Goal: Task Accomplishment & Management: Complete application form

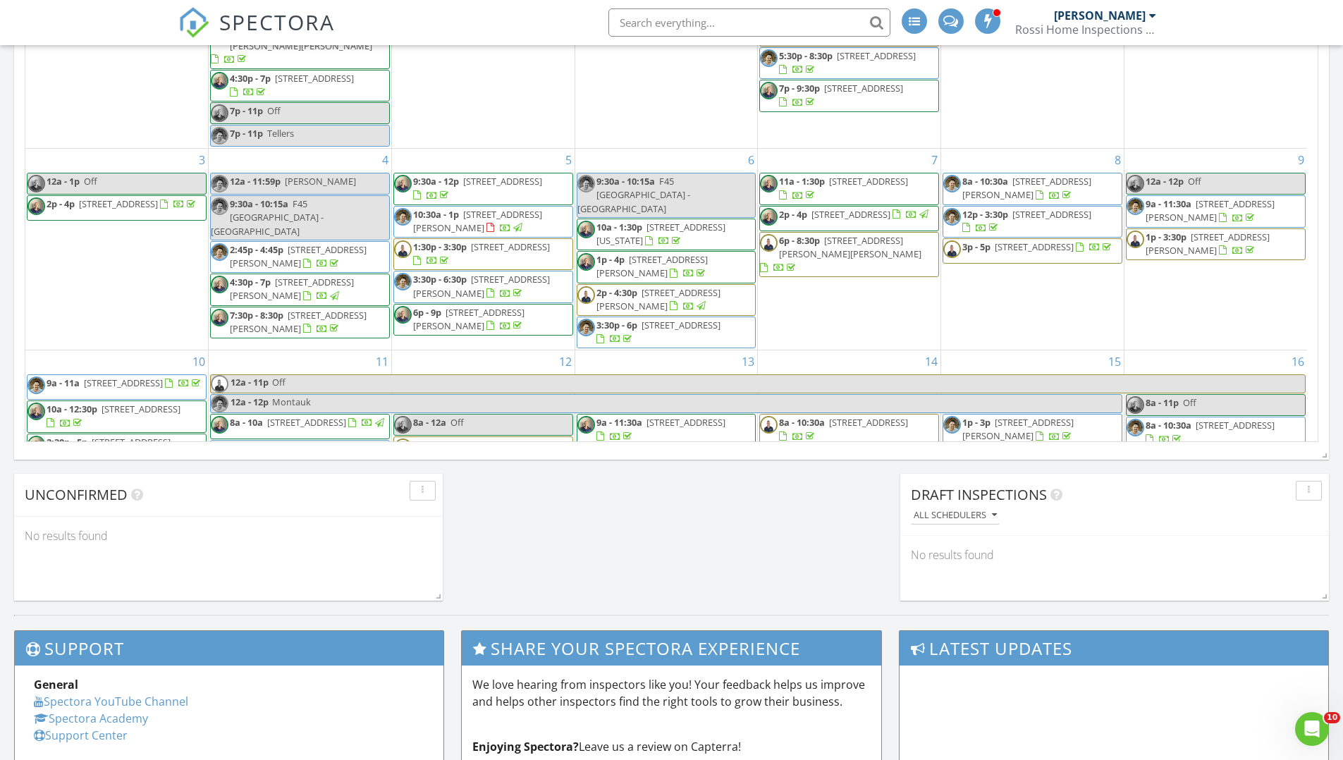
scroll to position [1305, 1365]
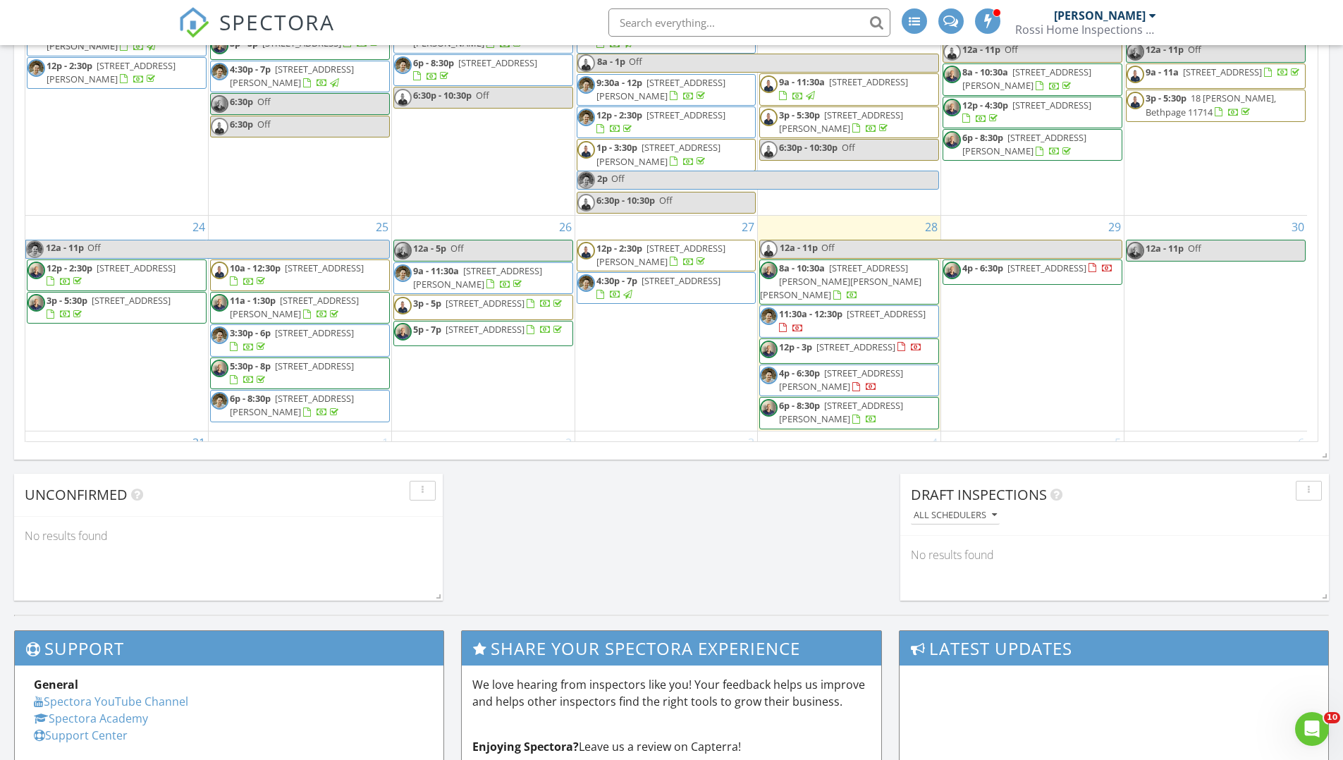
click at [275, 12] on span "SPECTORA" at bounding box center [277, 22] width 116 height 30
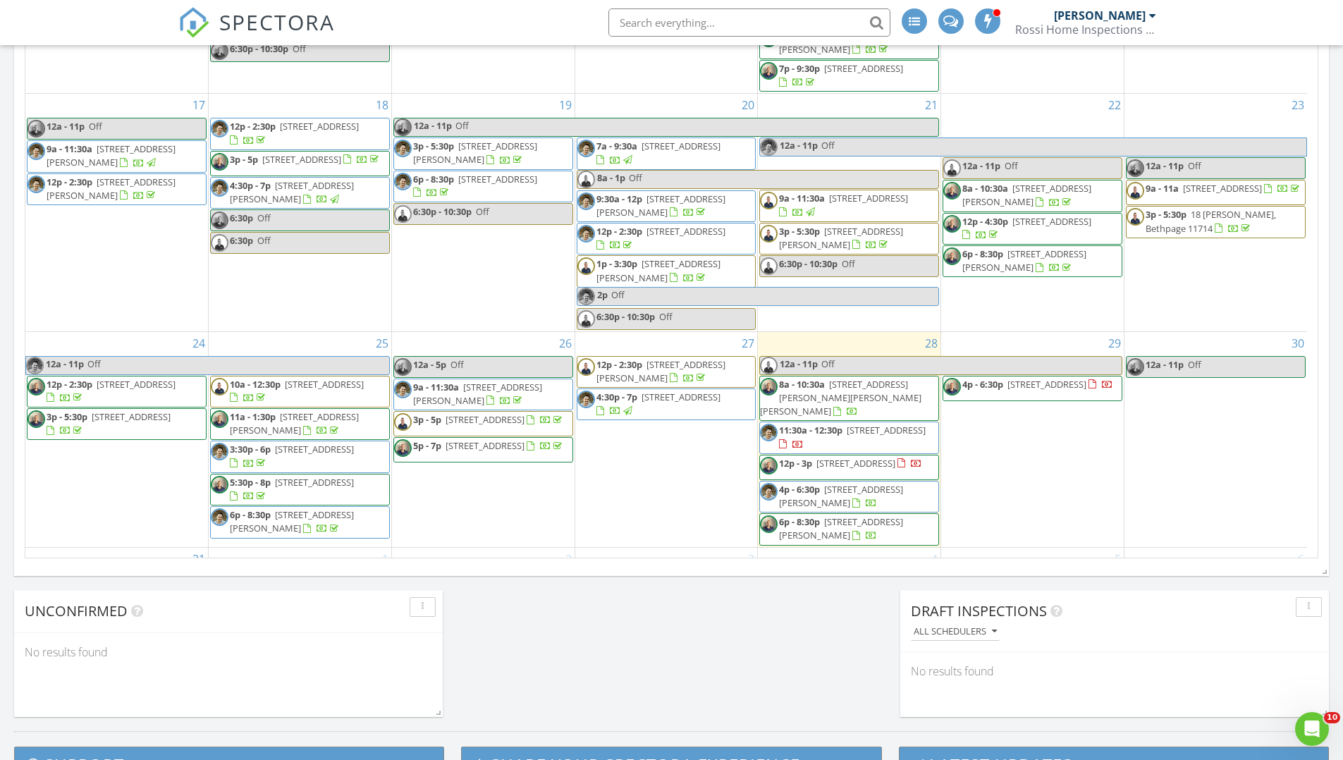
scroll to position [855, 0]
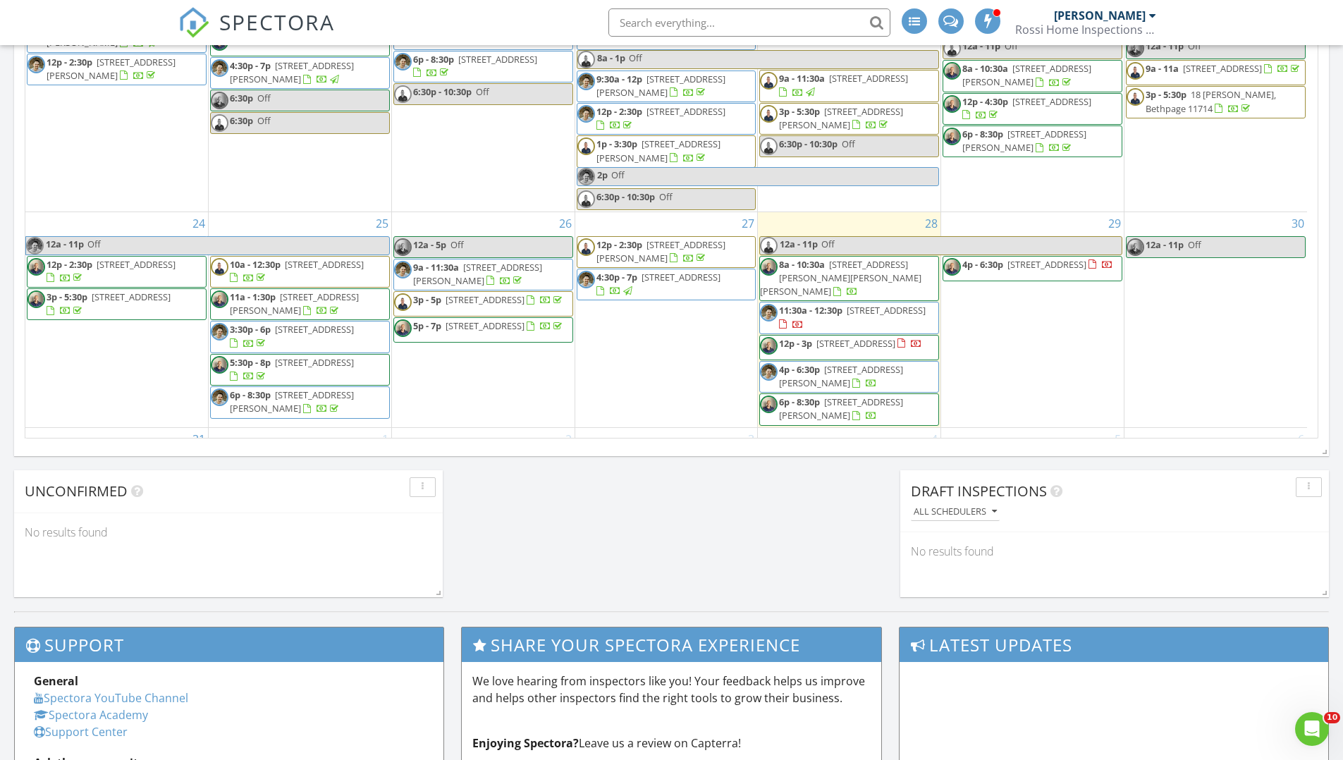
click at [1033, 291] on div "29 4p - 6:30p 33 Timber Trail Ln, Medford 11763" at bounding box center [1032, 319] width 183 height 215
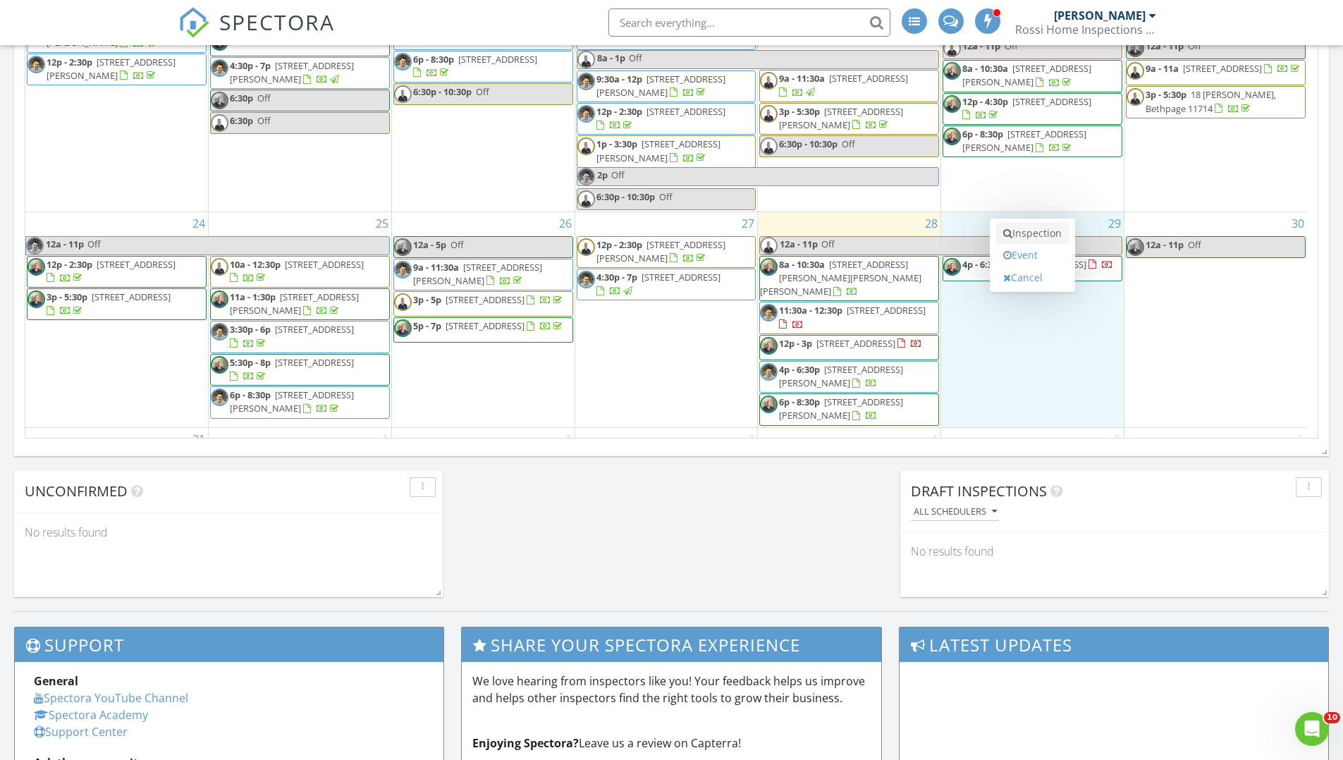
click at [1041, 239] on link "Inspection" at bounding box center [1032, 233] width 73 height 23
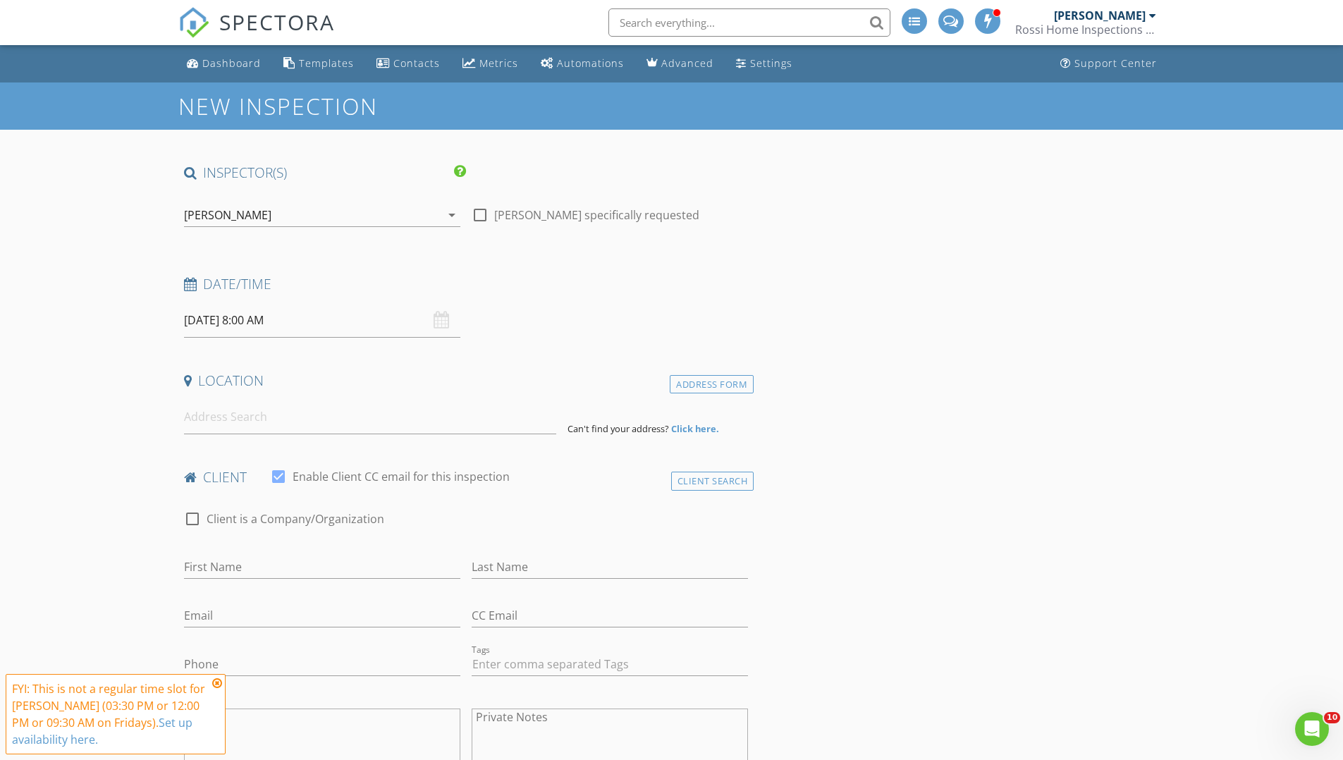
click at [368, 213] on div "[PERSON_NAME]" at bounding box center [312, 215] width 257 height 23
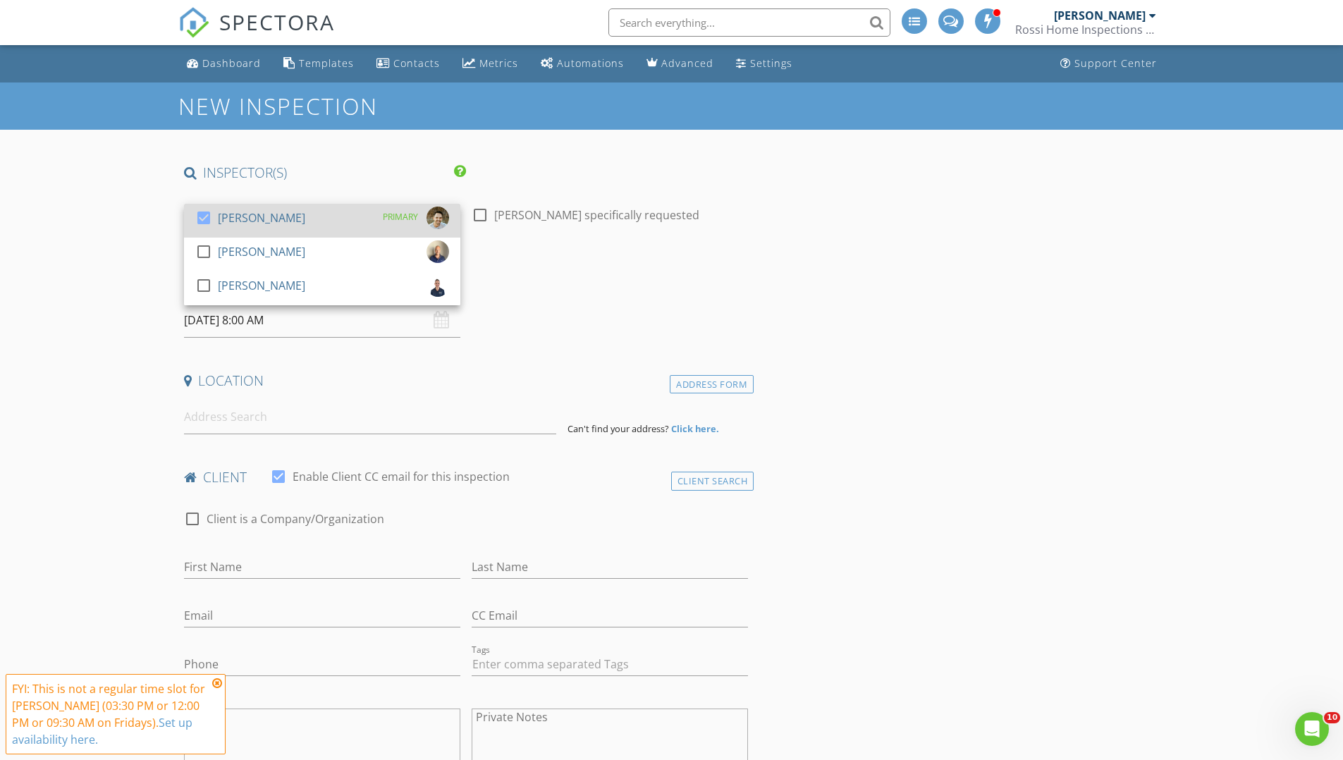
click at [310, 219] on div "check_box Dan Rossi PRIMARY" at bounding box center [322, 221] width 254 height 28
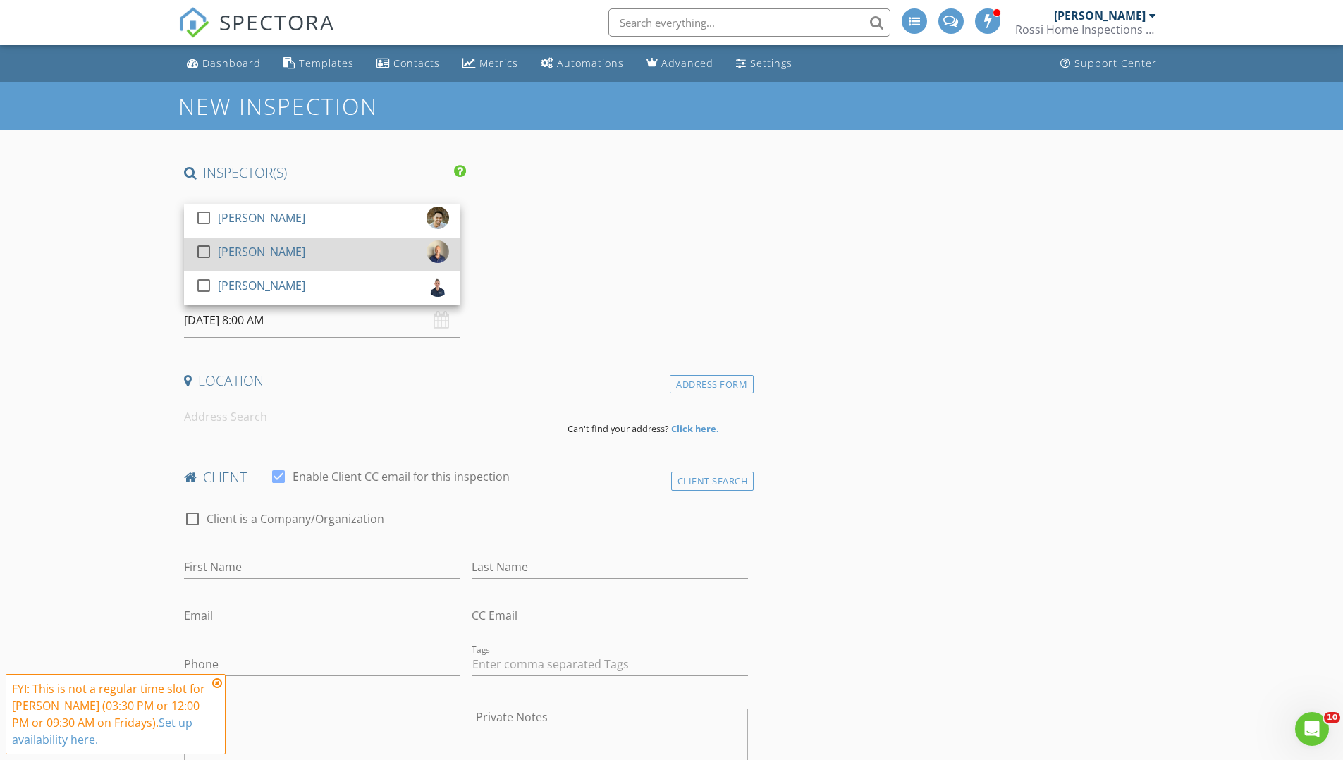
click at [277, 251] on div "check_box_outline_blank Mike Rossi" at bounding box center [322, 254] width 254 height 28
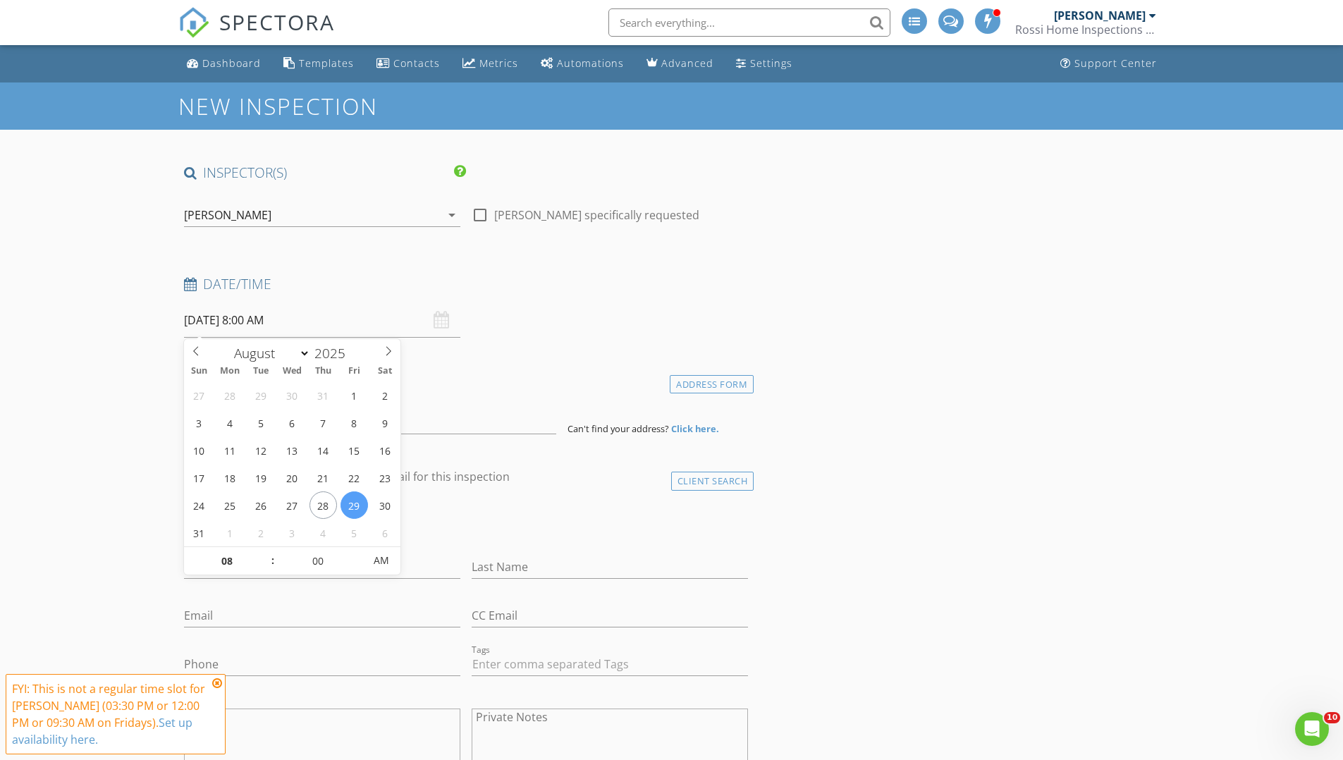
click at [298, 323] on input "08/29/2025 8:00 AM" at bounding box center [322, 320] width 276 height 35
type input "09"
type input "08/29/2025 9:00 AM"
click at [268, 558] on span at bounding box center [266, 554] width 10 height 14
type input "10"
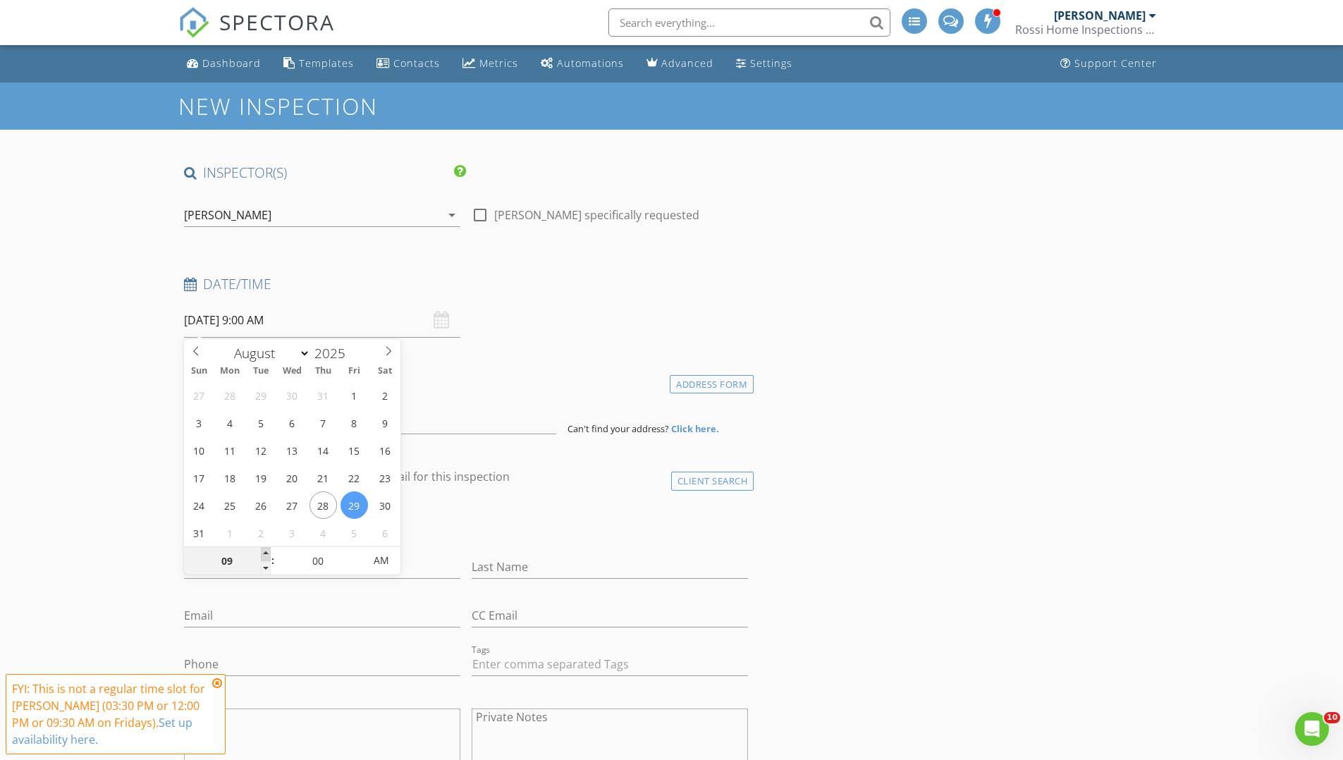
type input "08/29/2025 10:00 AM"
click at [268, 558] on span at bounding box center [266, 554] width 10 height 14
type input "11"
type input "08/29/2025 11:00 AM"
click at [268, 558] on span at bounding box center [266, 554] width 10 height 14
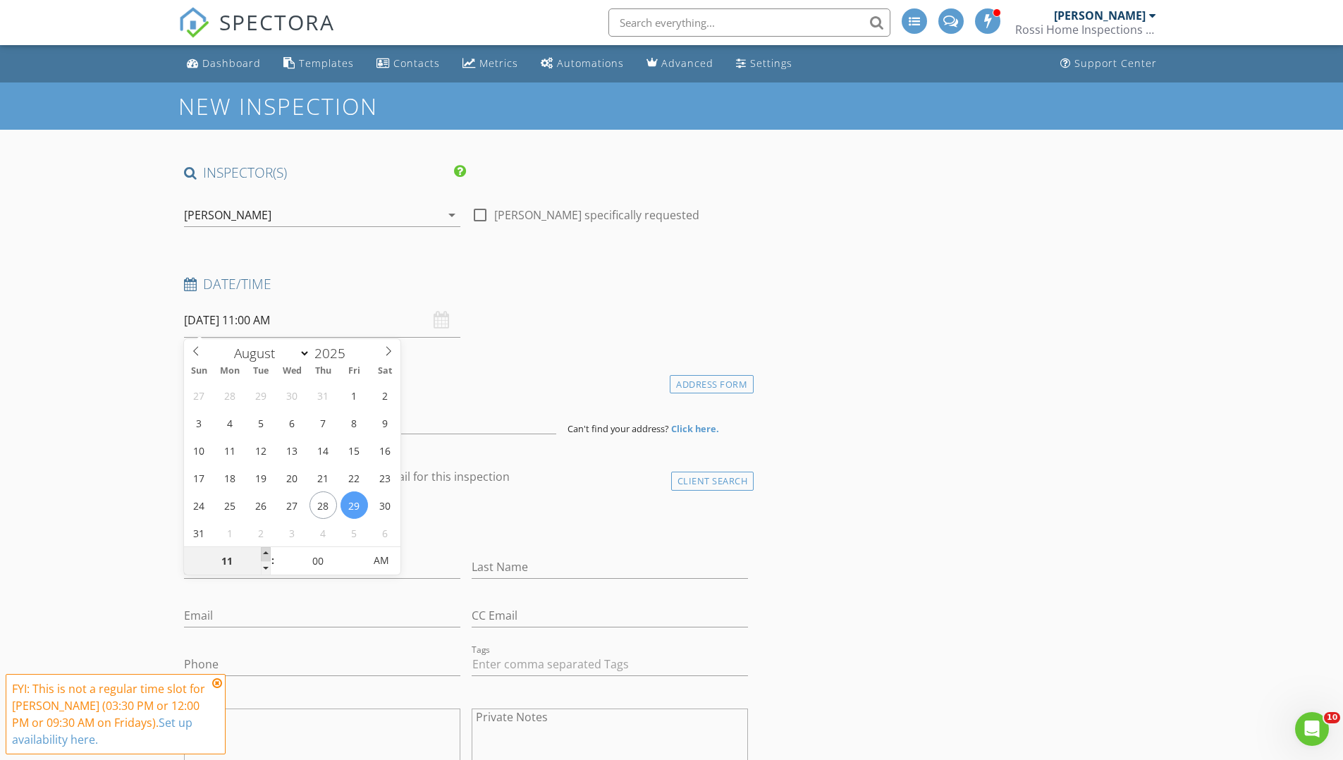
type input "12"
type input "08/29/2025 12:00 PM"
click at [268, 558] on span at bounding box center [266, 554] width 10 height 14
type input "01"
type input "08/29/2025 1:00 PM"
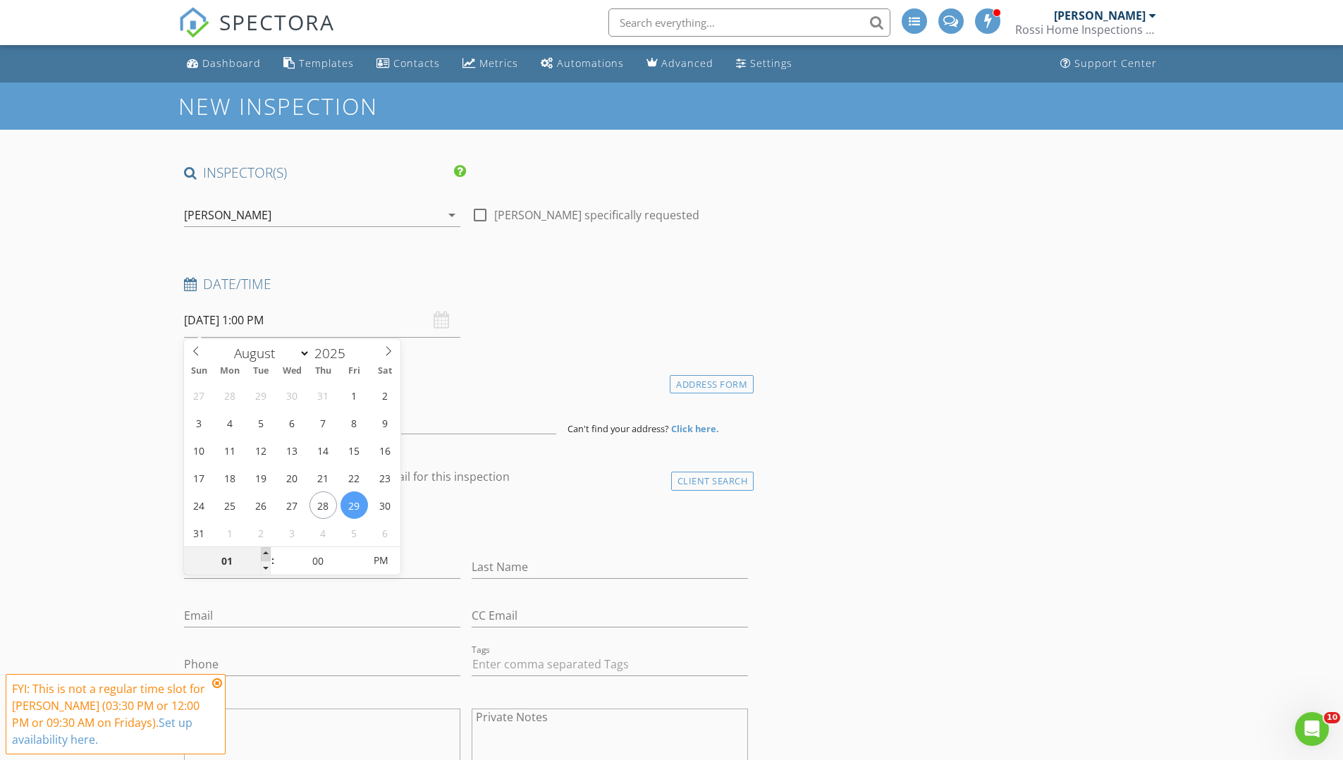
click at [268, 558] on span at bounding box center [266, 554] width 10 height 14
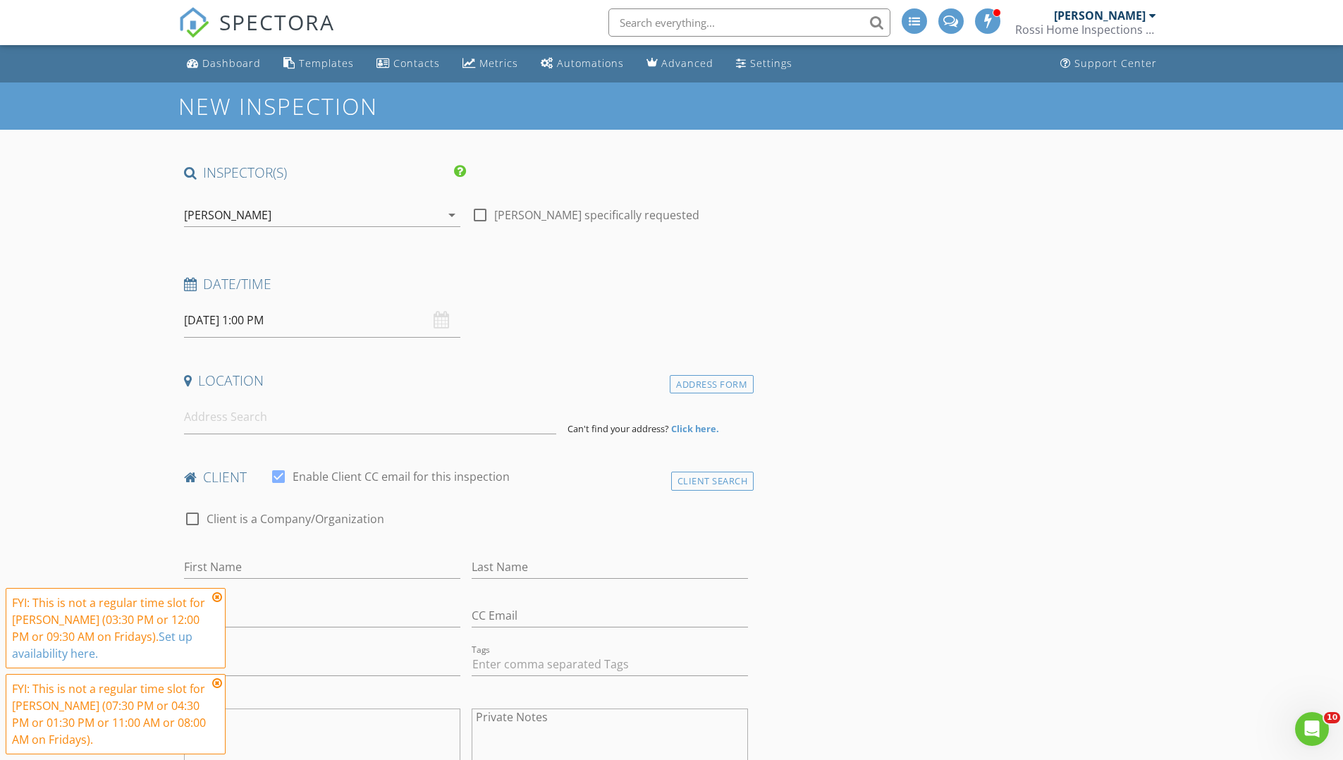
click at [312, 421] on input at bounding box center [370, 417] width 372 height 35
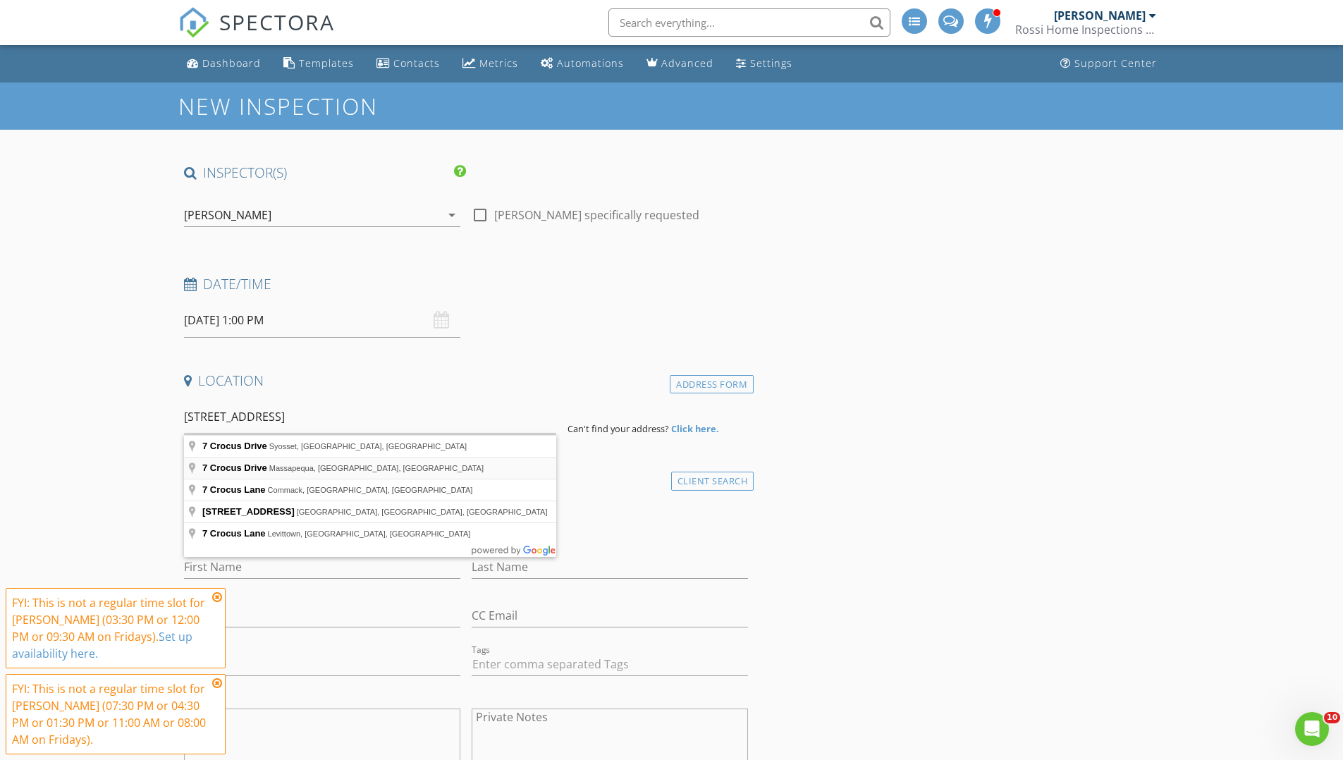
type input "7 Crocus Drive, Massapequa, NY, USA"
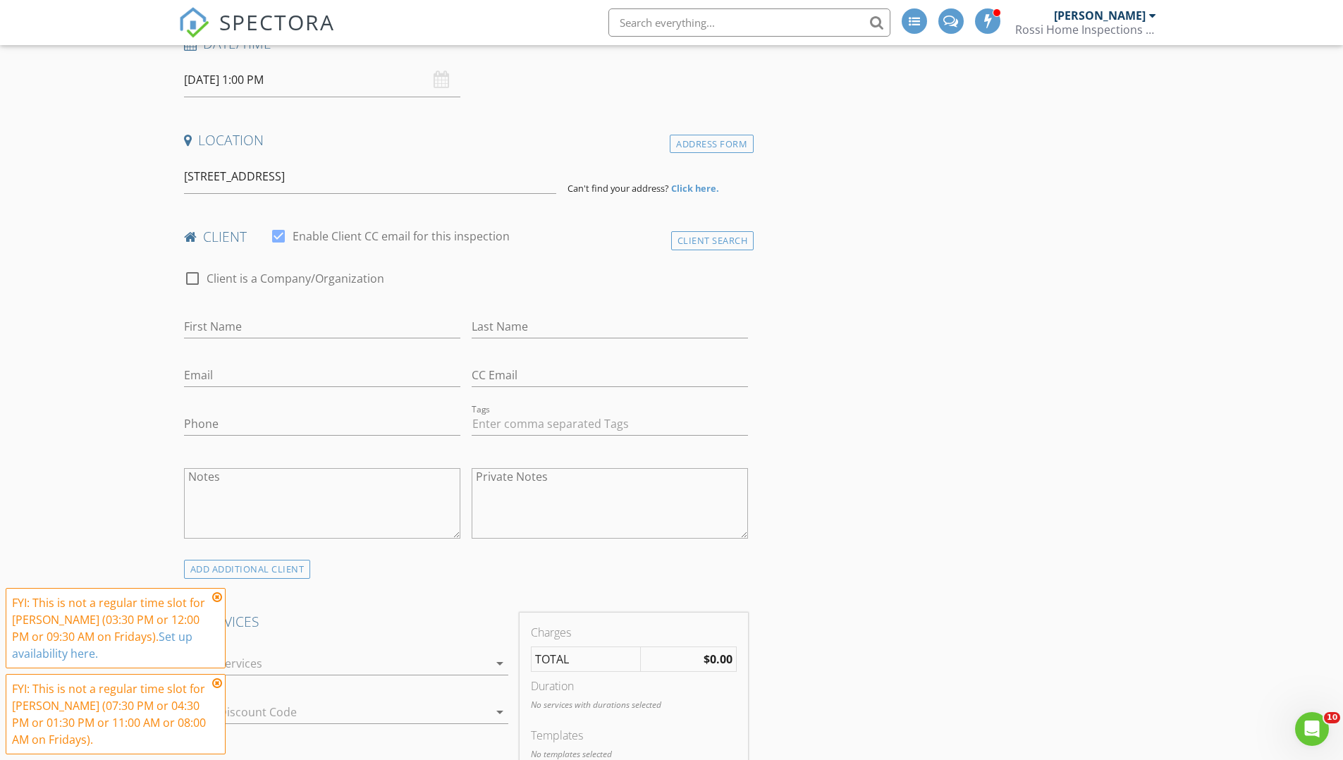
scroll to position [242, 0]
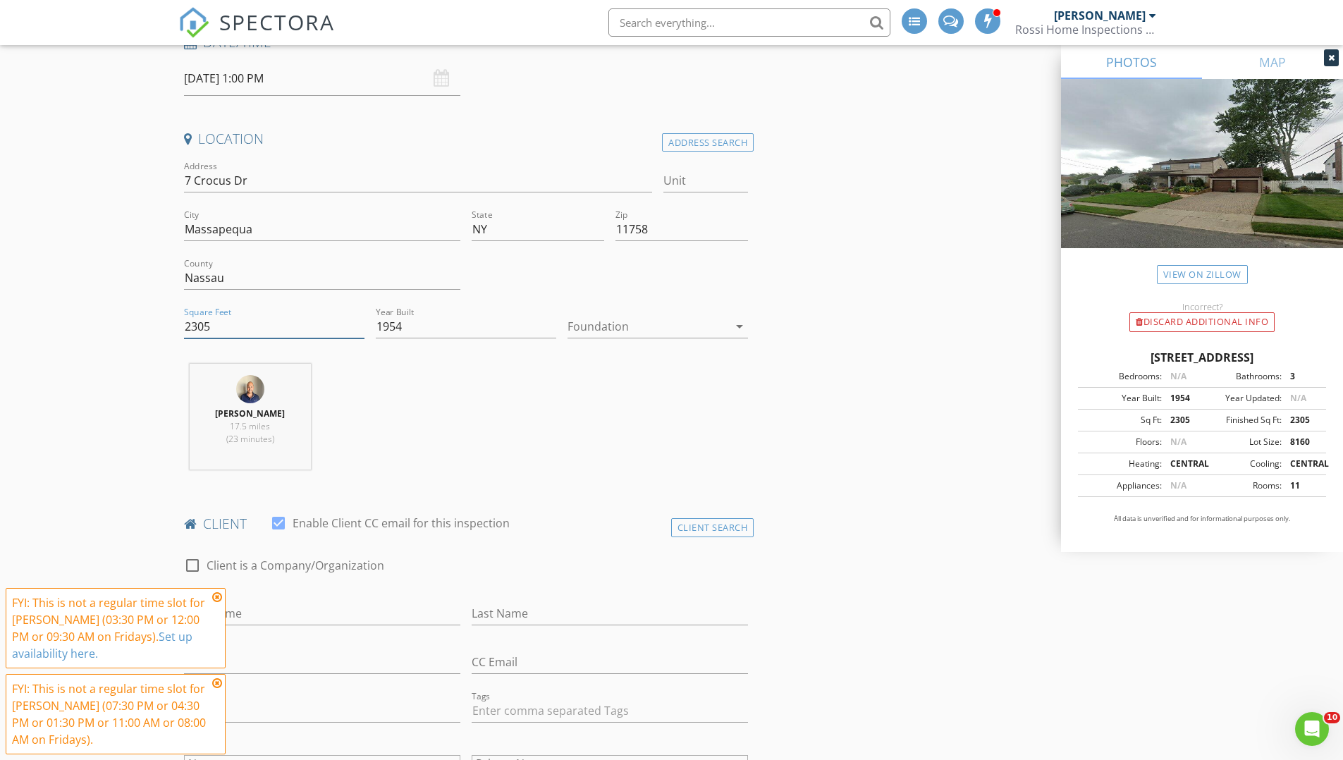
drag, startPoint x: 196, startPoint y: 329, endPoint x: 154, endPoint y: 329, distance: 41.6
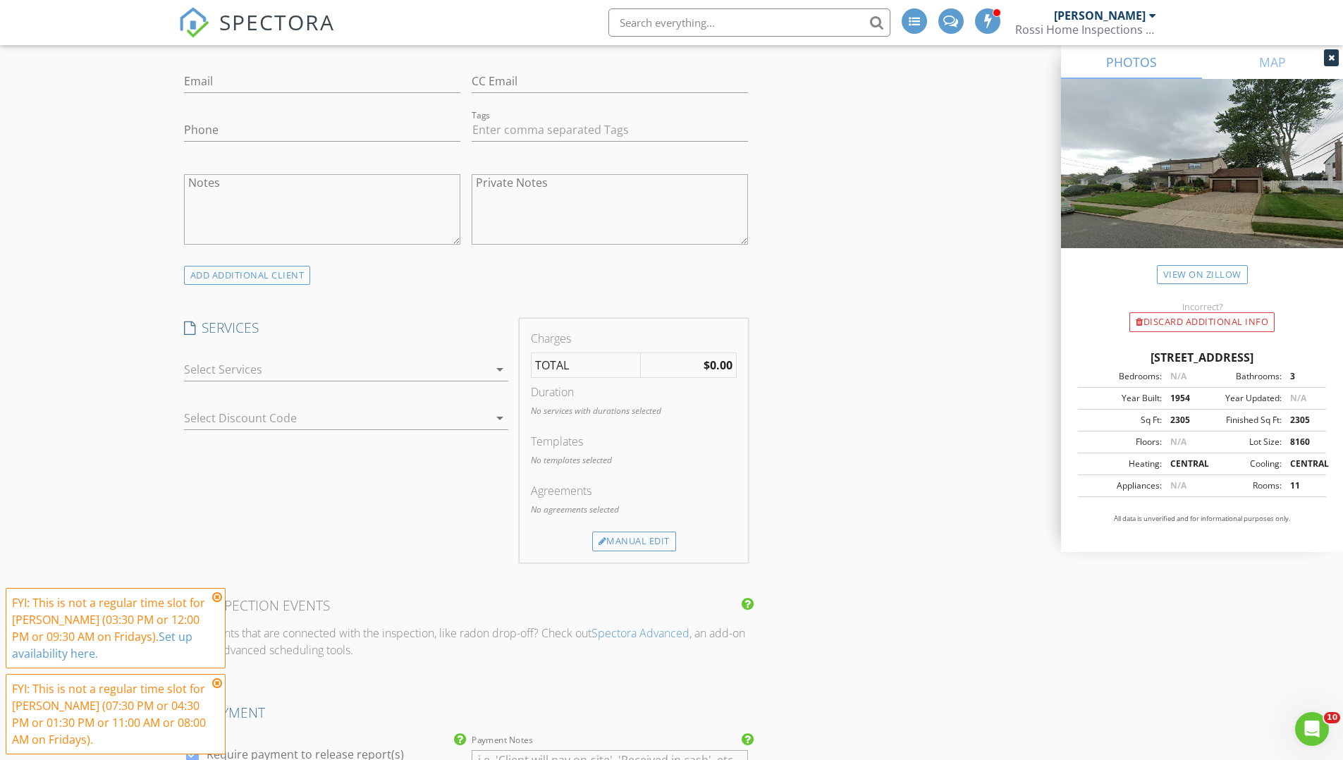
scroll to position [995, 0]
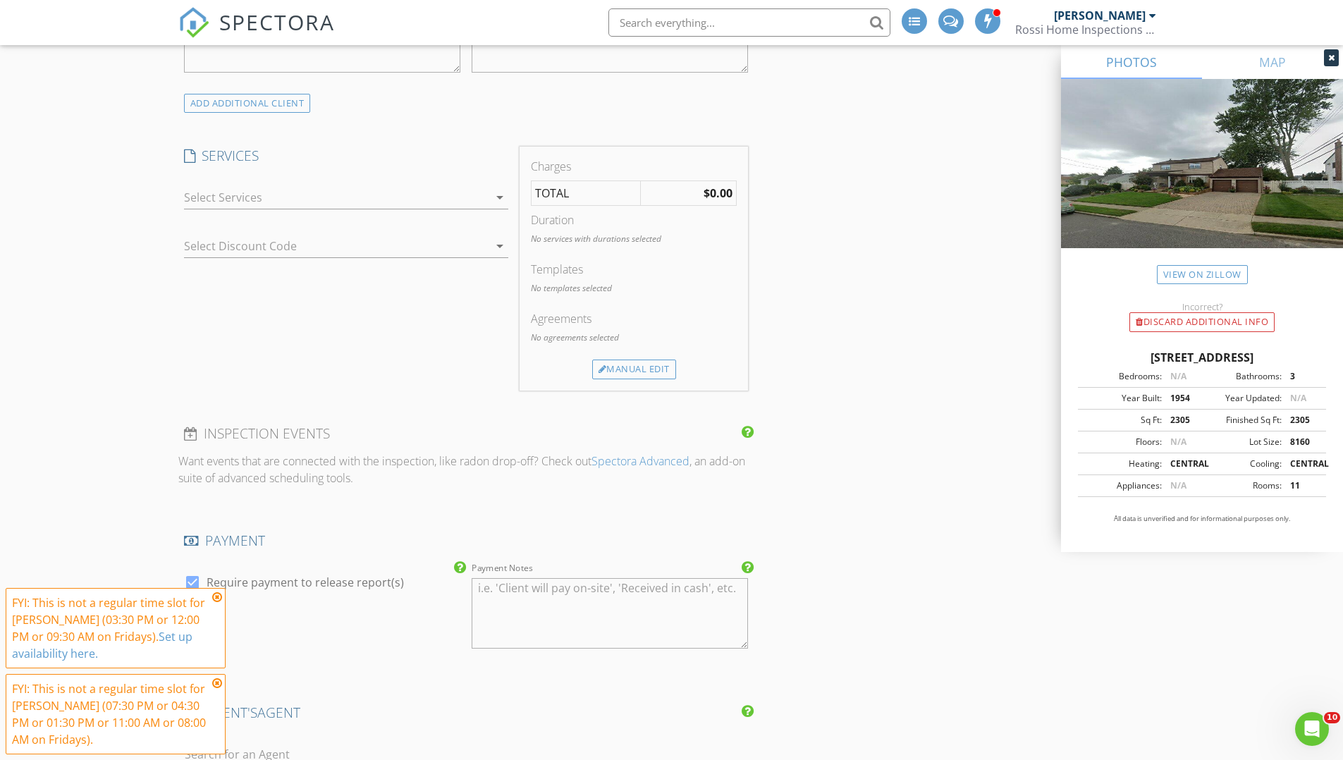
type input "2571"
click at [286, 203] on div at bounding box center [336, 197] width 305 height 23
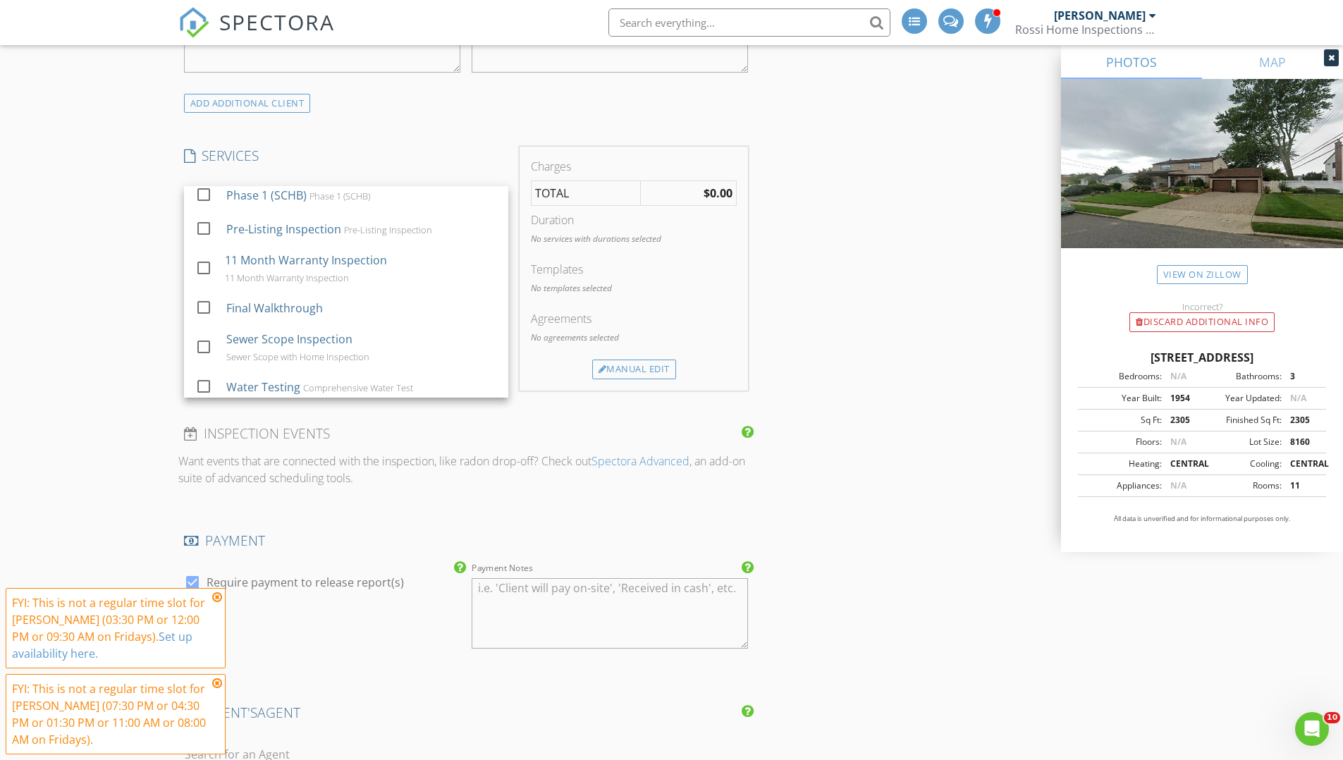
scroll to position [195, 0]
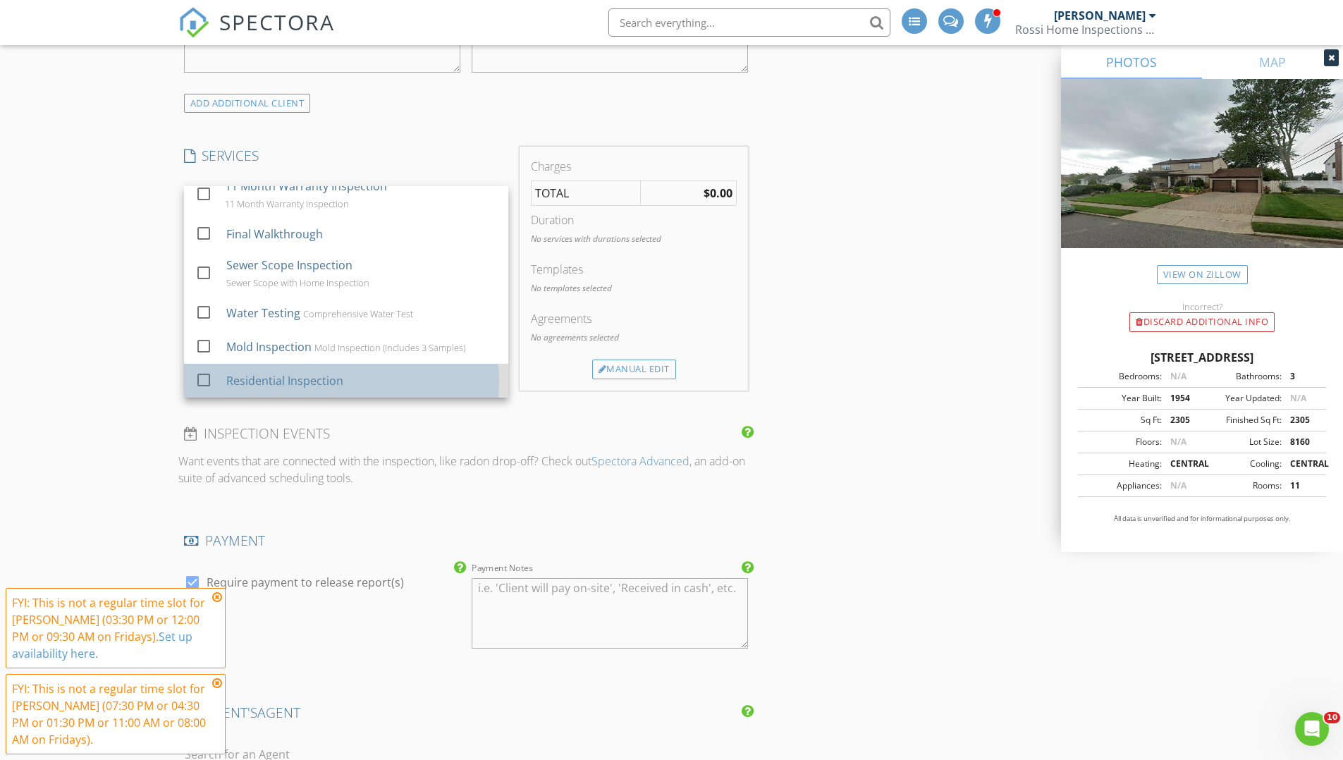
click at [291, 377] on div "Residential Inspection" at bounding box center [284, 380] width 117 height 17
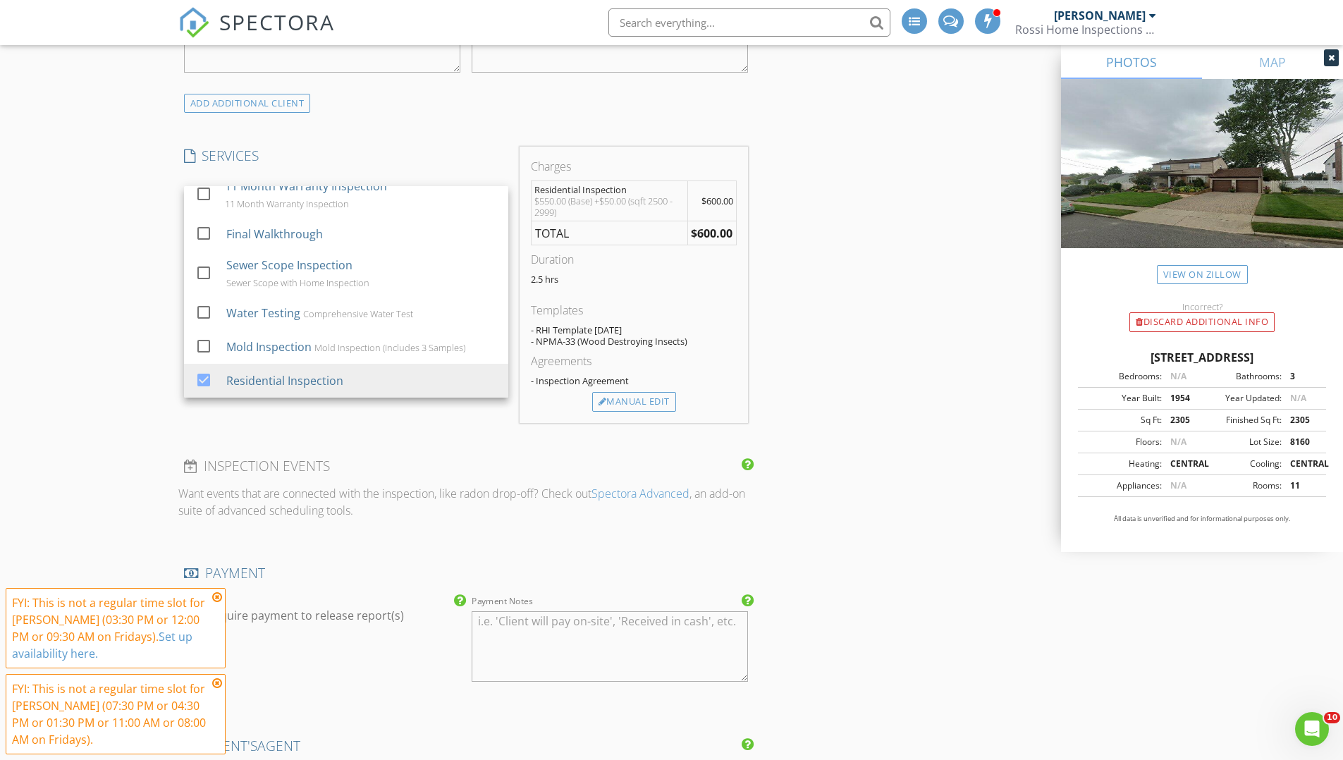
drag, startPoint x: 105, startPoint y: 264, endPoint x: 150, endPoint y: 268, distance: 45.3
click at [106, 264] on div "New Inspection INSPECTOR(S) check_box_outline_blank Dan Rossi check_box Mike Ro…" at bounding box center [671, 395] width 1343 height 2614
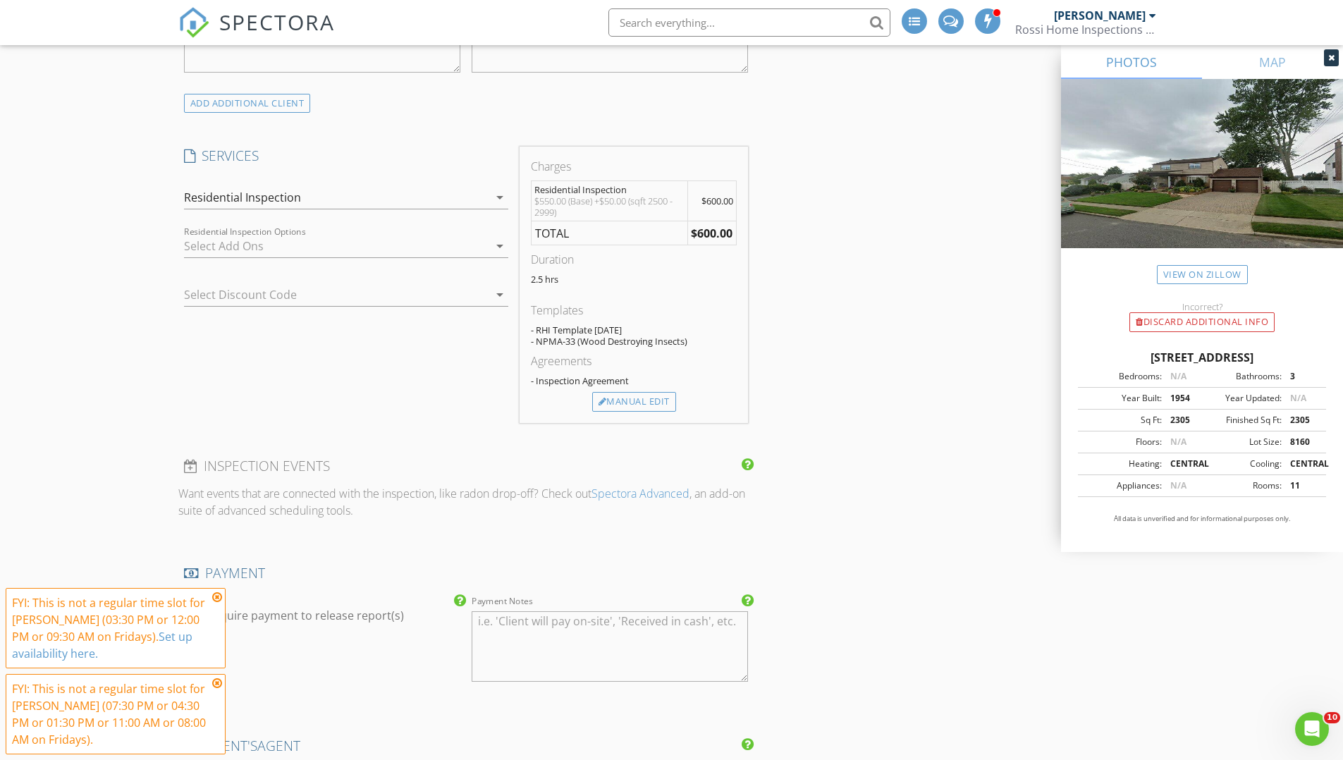
click at [225, 247] on div at bounding box center [336, 246] width 305 height 23
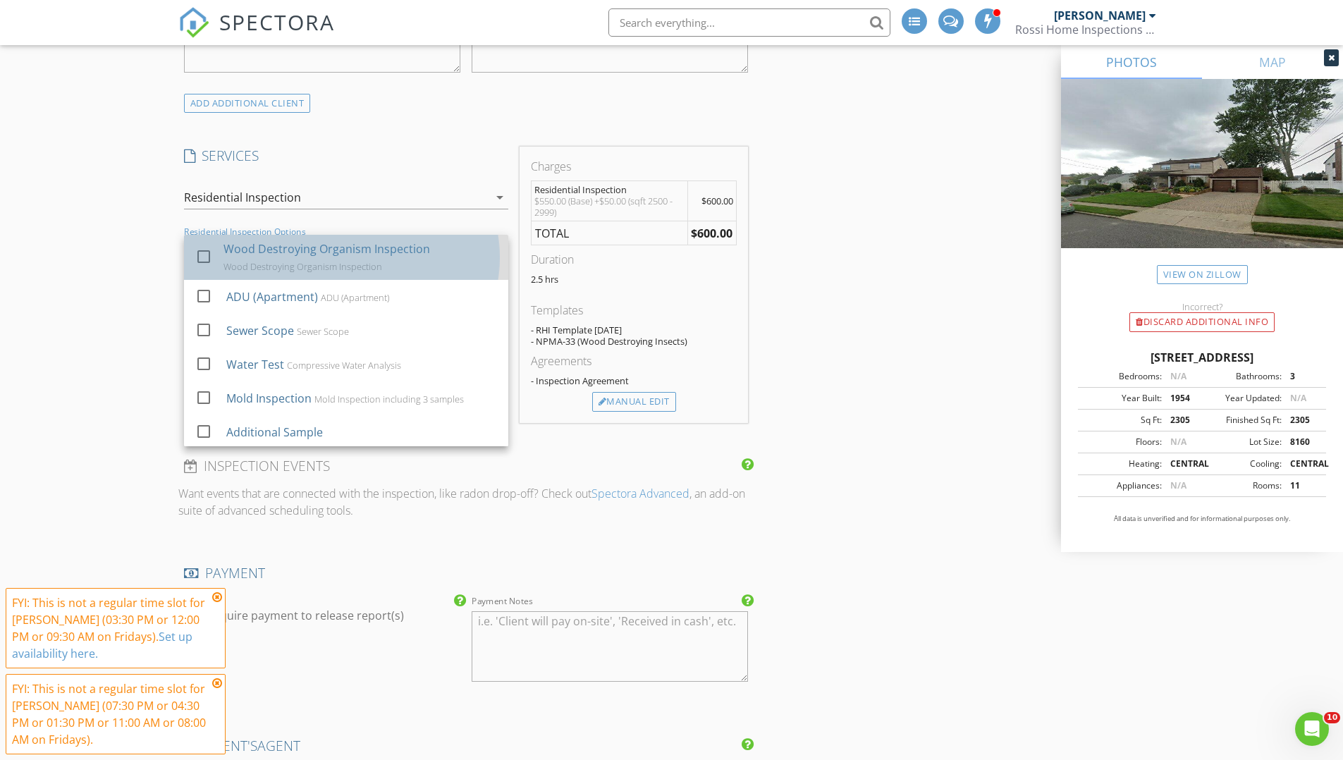
click at [226, 259] on div "Wood Destroying Organism Inspection Wood Destroying Organism Inspection" at bounding box center [361, 257] width 274 height 45
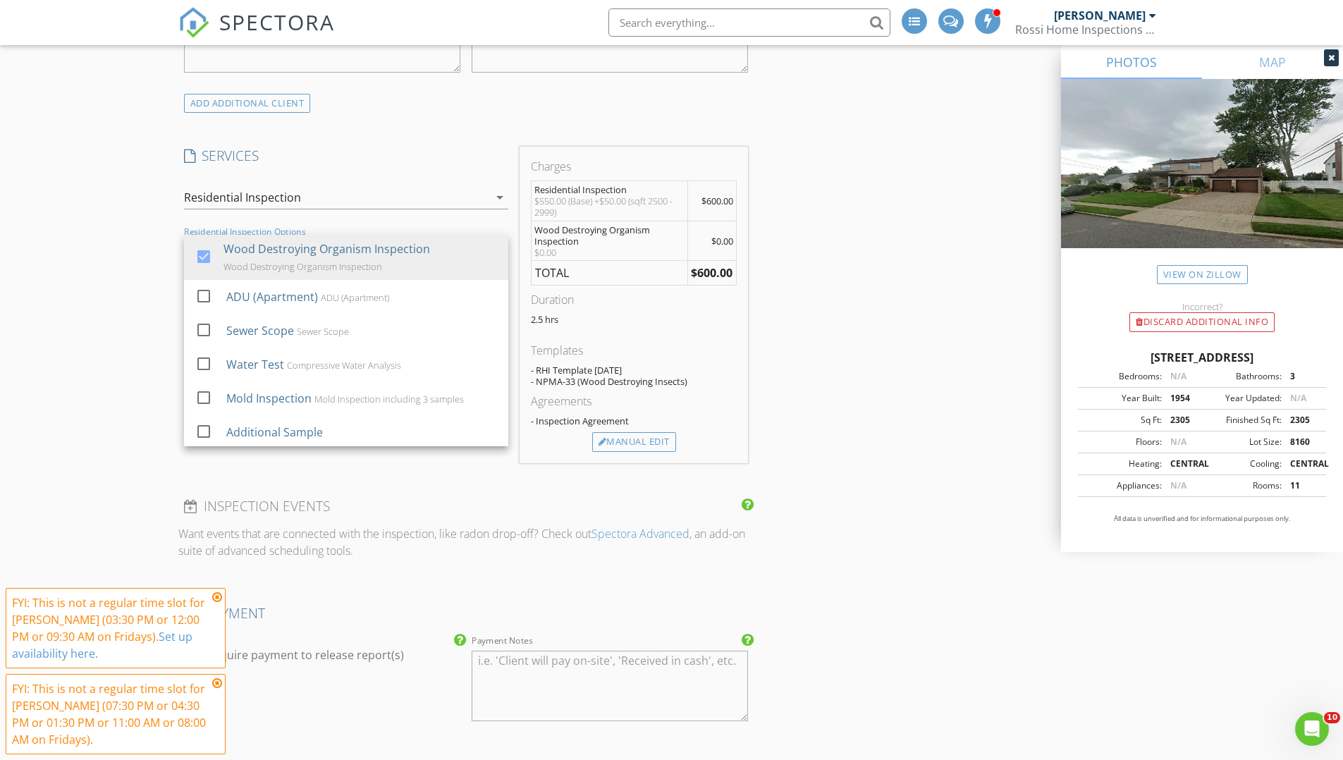
click at [92, 252] on div "New Inspection INSPECTOR(S) check_box_outline_blank Dan Rossi check_box Mike Ro…" at bounding box center [671, 415] width 1343 height 2654
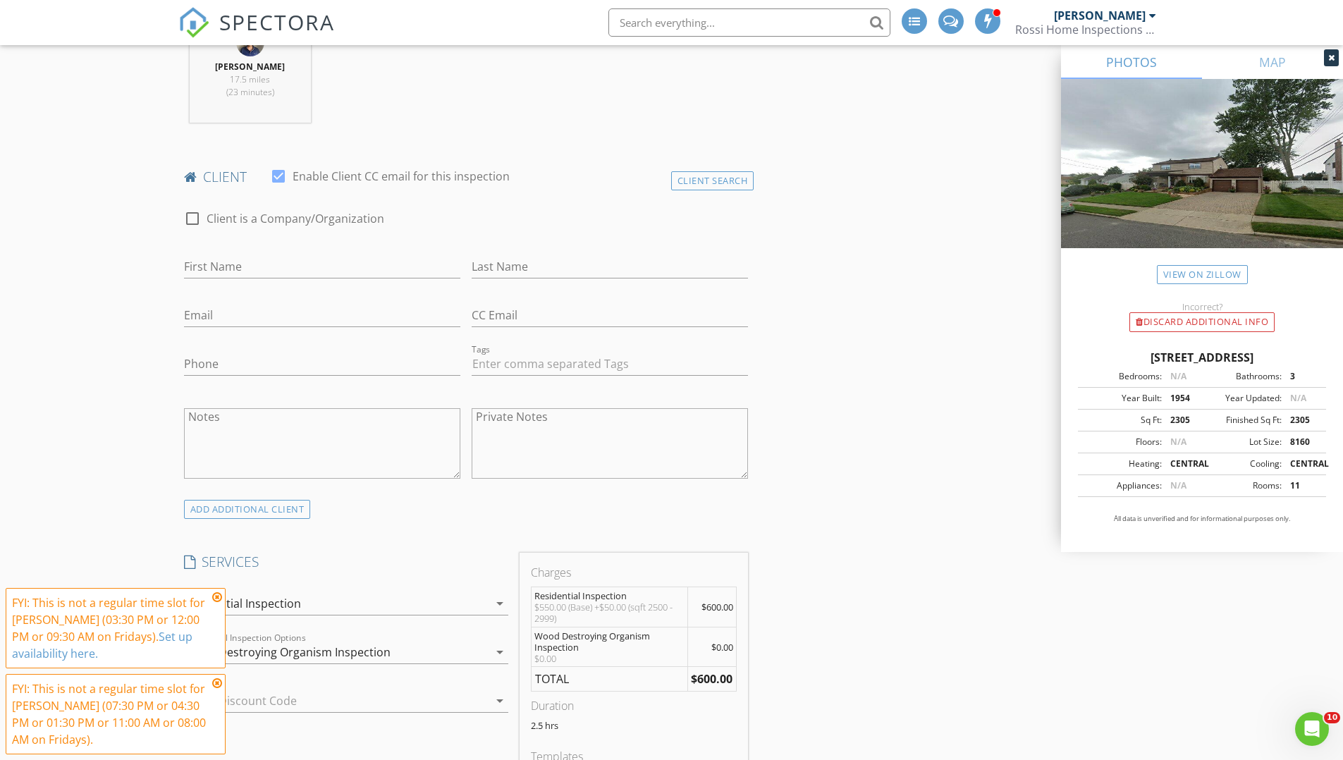
scroll to position [448, 0]
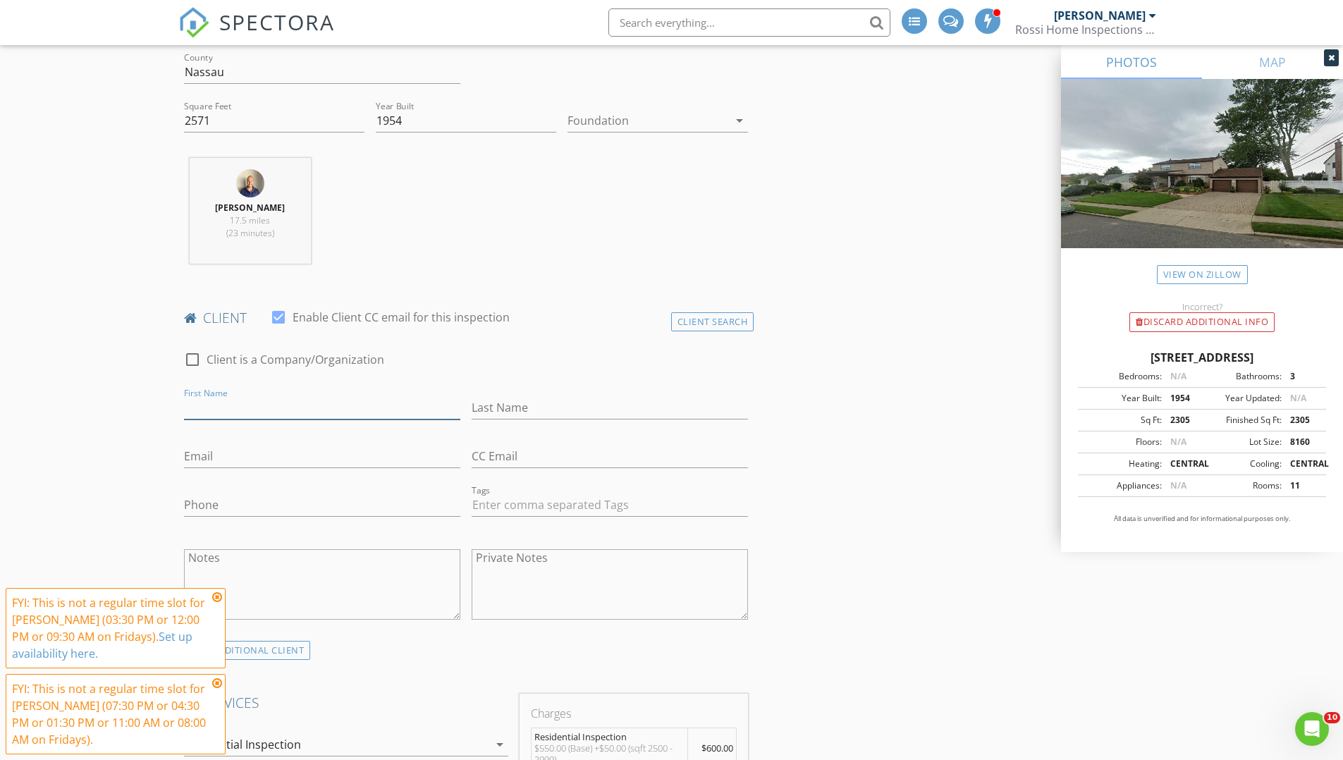
click at [267, 415] on input "First Name" at bounding box center [322, 407] width 276 height 23
type input "Anthony"
type input "Medaglia"
click at [248, 463] on input "Email" at bounding box center [322, 456] width 276 height 23
type input "amedaglia7@gmail.com"
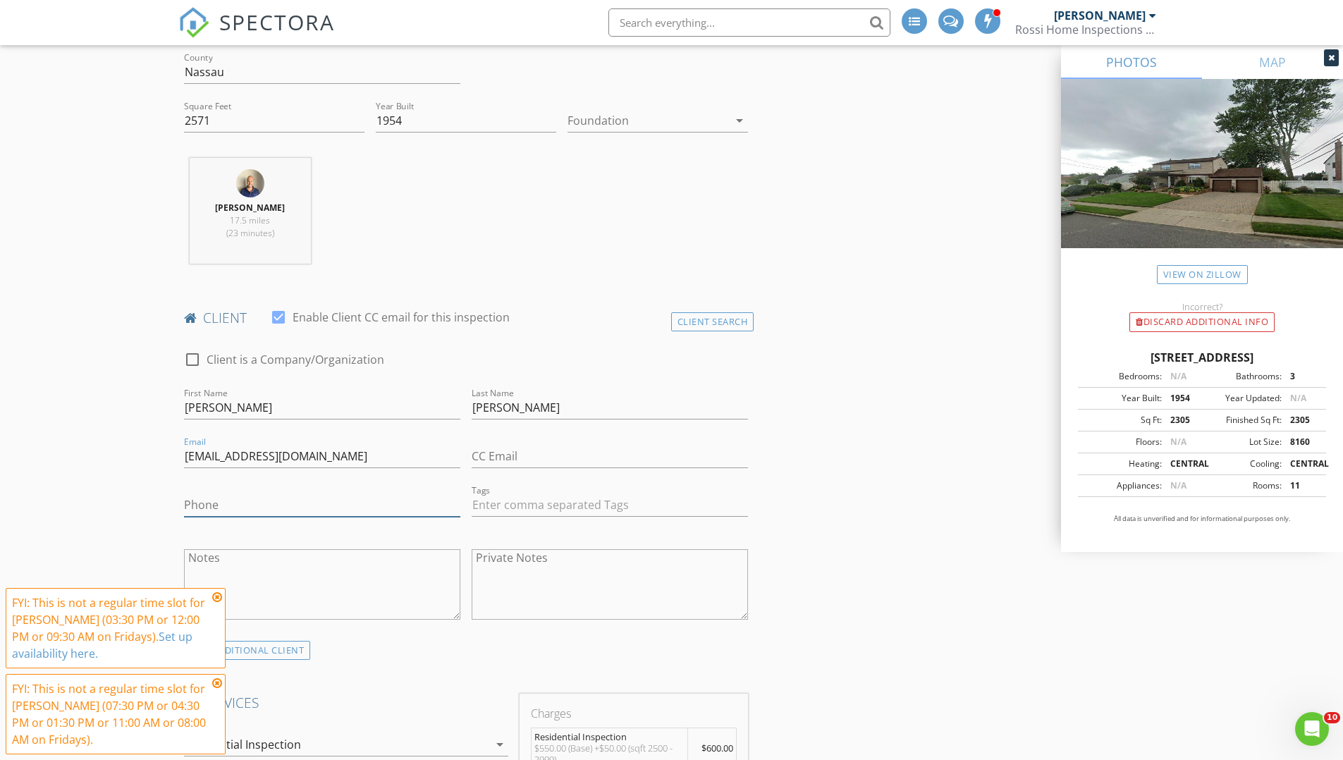
click at [245, 503] on input "Phone" at bounding box center [322, 505] width 276 height 23
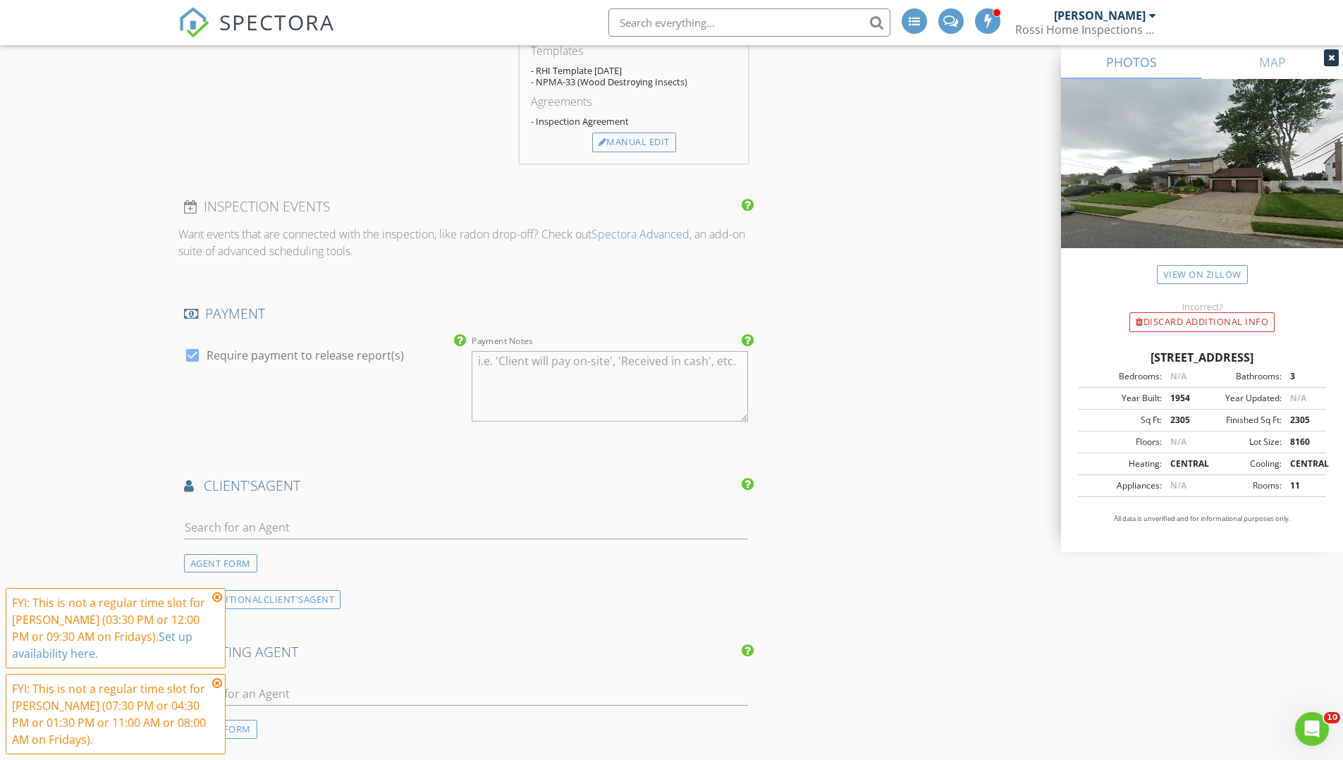
scroll to position [1297, 0]
type input "516-557-1063"
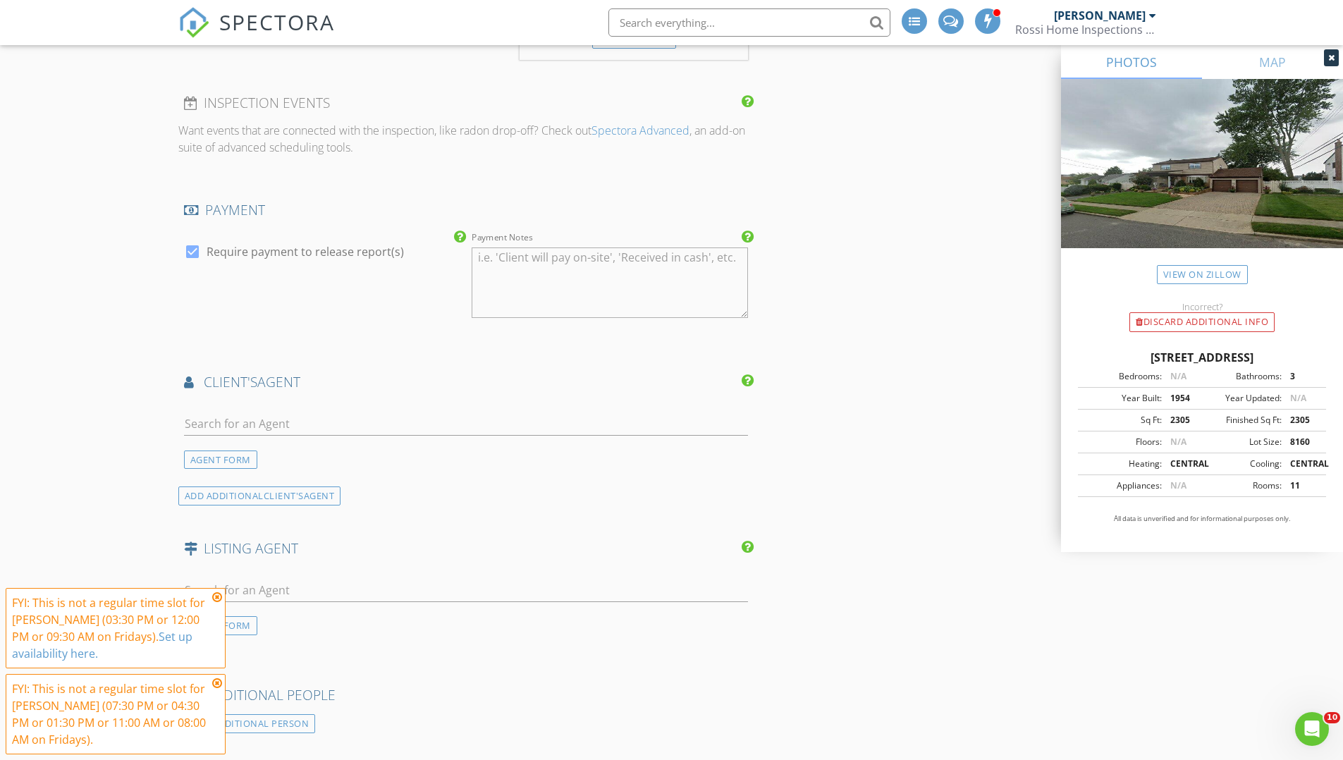
scroll to position [1402, 0]
click at [304, 584] on input "text" at bounding box center [466, 586] width 565 height 23
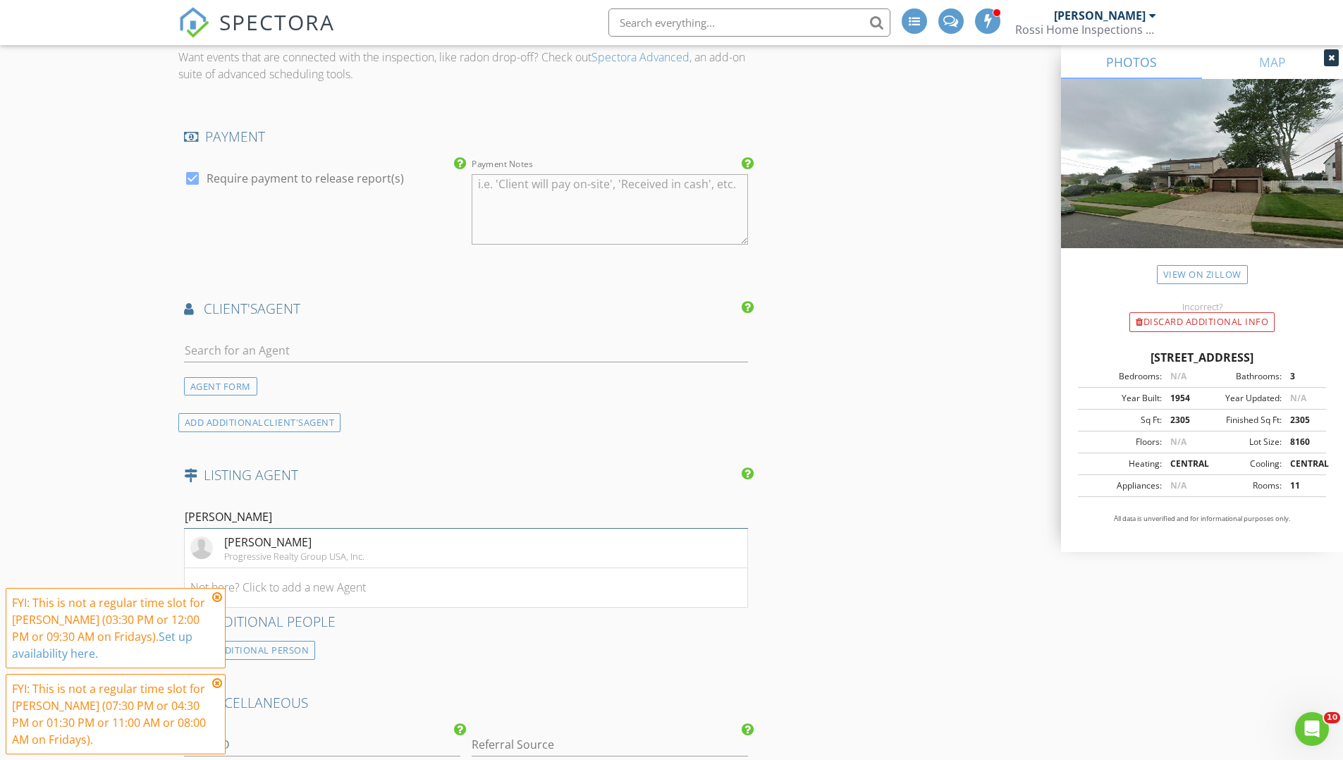
scroll to position [1693, 0]
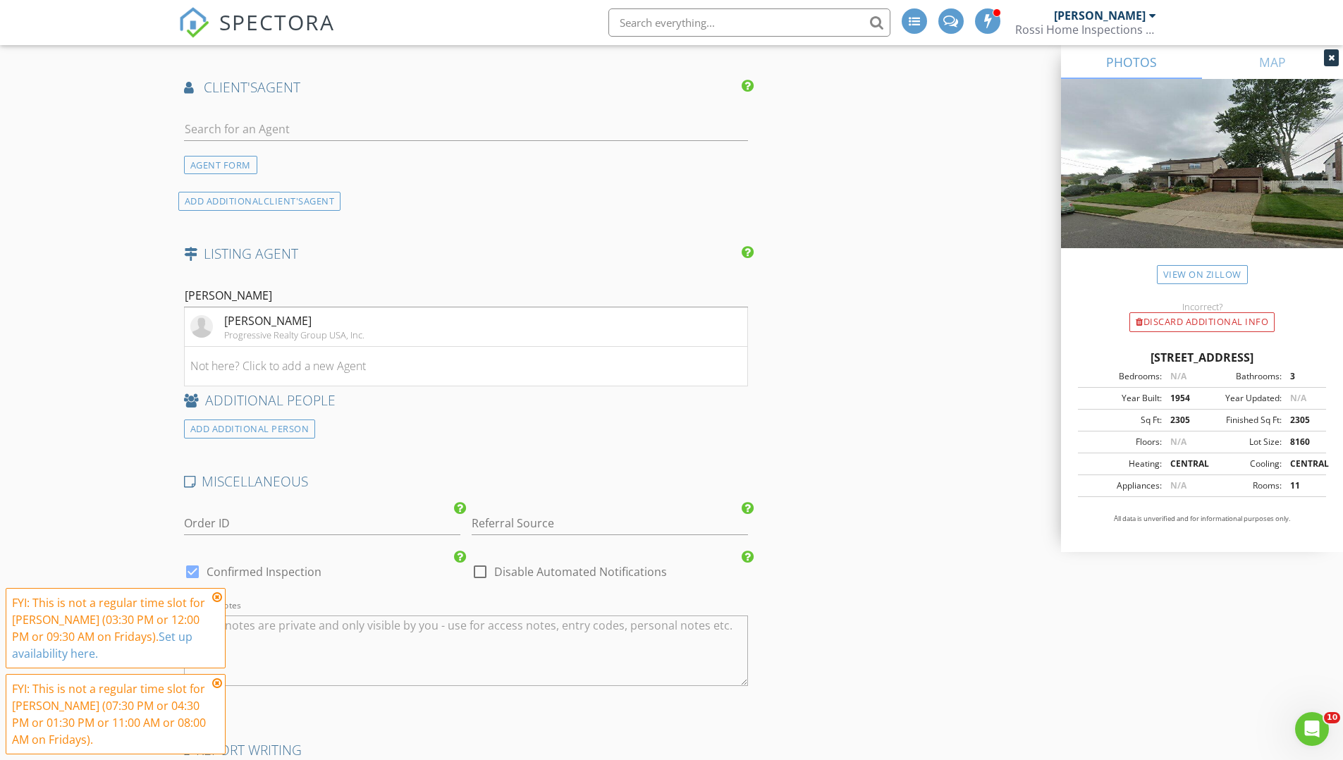
drag, startPoint x: 290, startPoint y: 299, endPoint x: 242, endPoint y: 300, distance: 47.9
click at [273, 299] on input "testa" at bounding box center [466, 295] width 565 height 23
type input "t"
click at [234, 330] on div "AGENT FORM" at bounding box center [220, 331] width 73 height 19
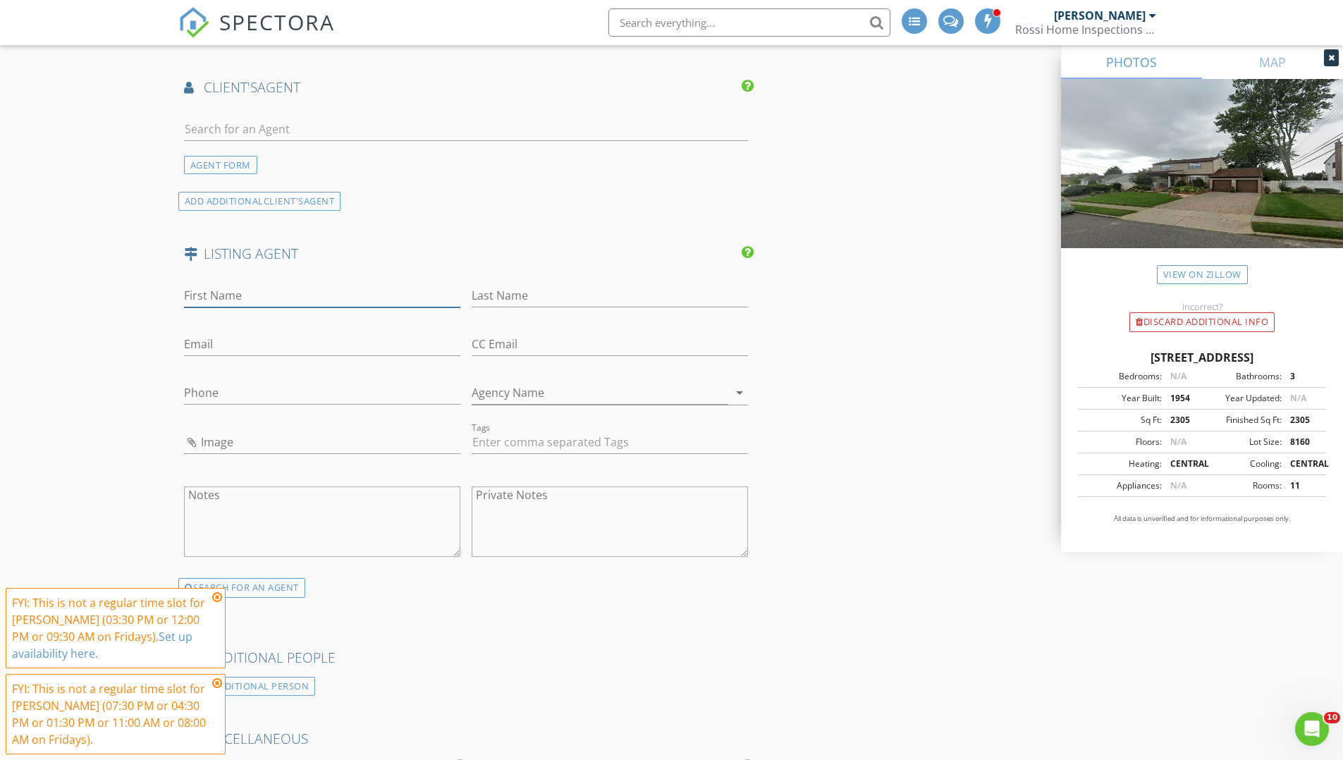
click at [235, 304] on input "First Name" at bounding box center [322, 295] width 276 height 23
type input "Angela"
type input "Testa"
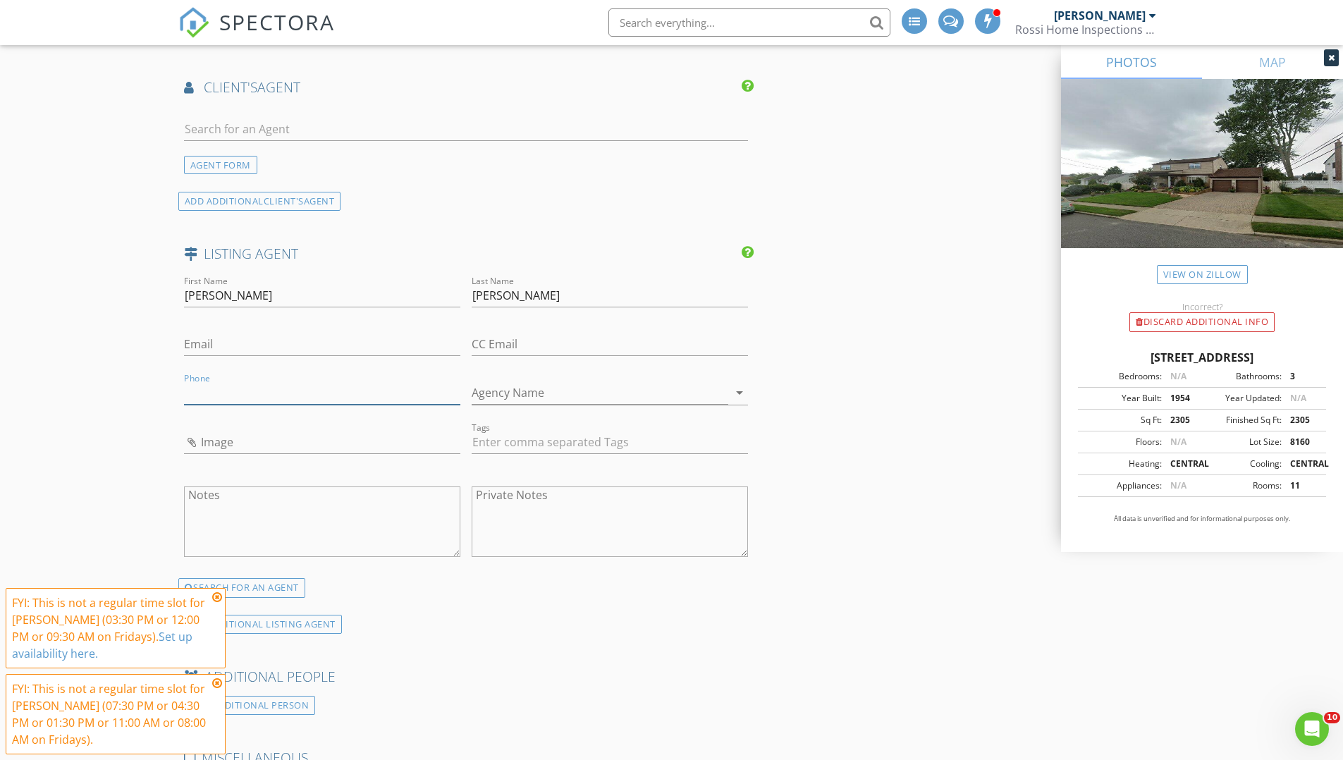
paste input "516-477-3002"
type input "516-477-3002"
click at [510, 400] on input "Agency Name" at bounding box center [600, 392] width 257 height 23
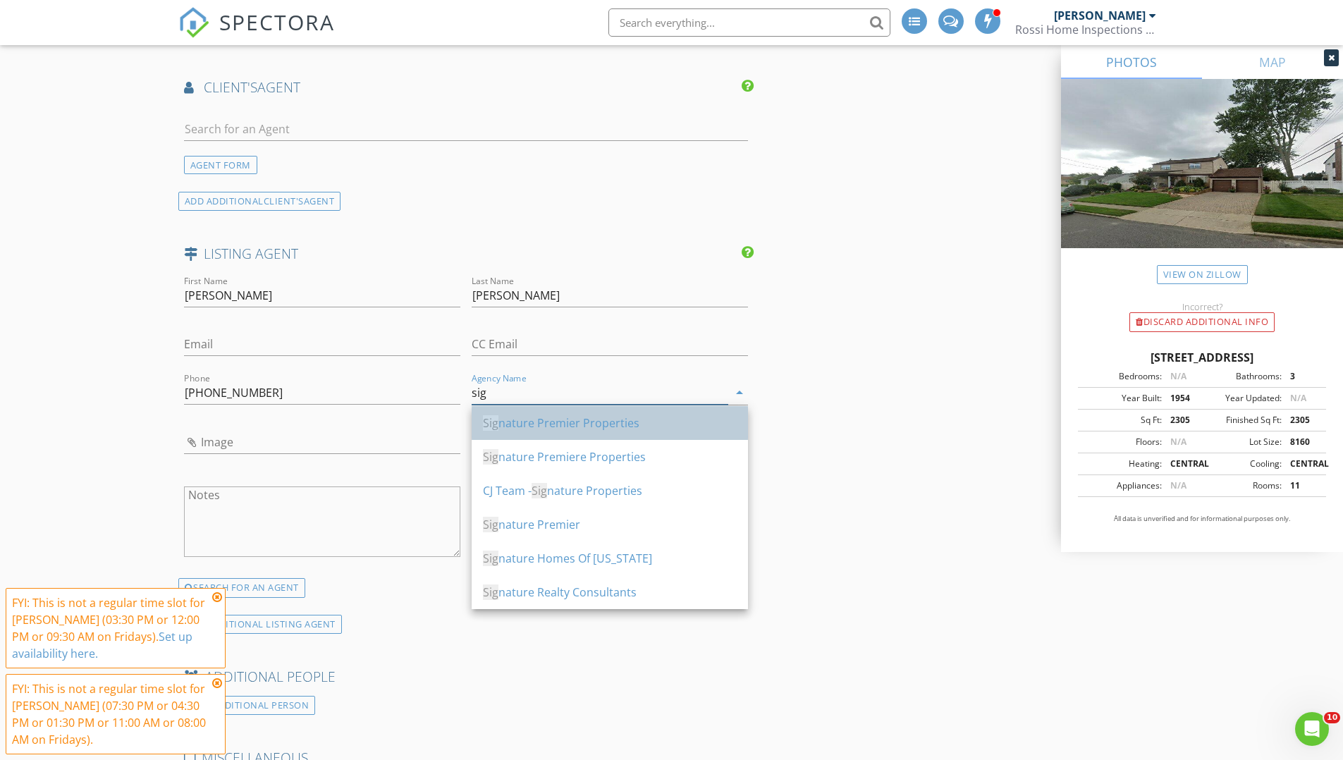
click at [559, 426] on div "Sig nature Premier Properties" at bounding box center [610, 423] width 254 height 17
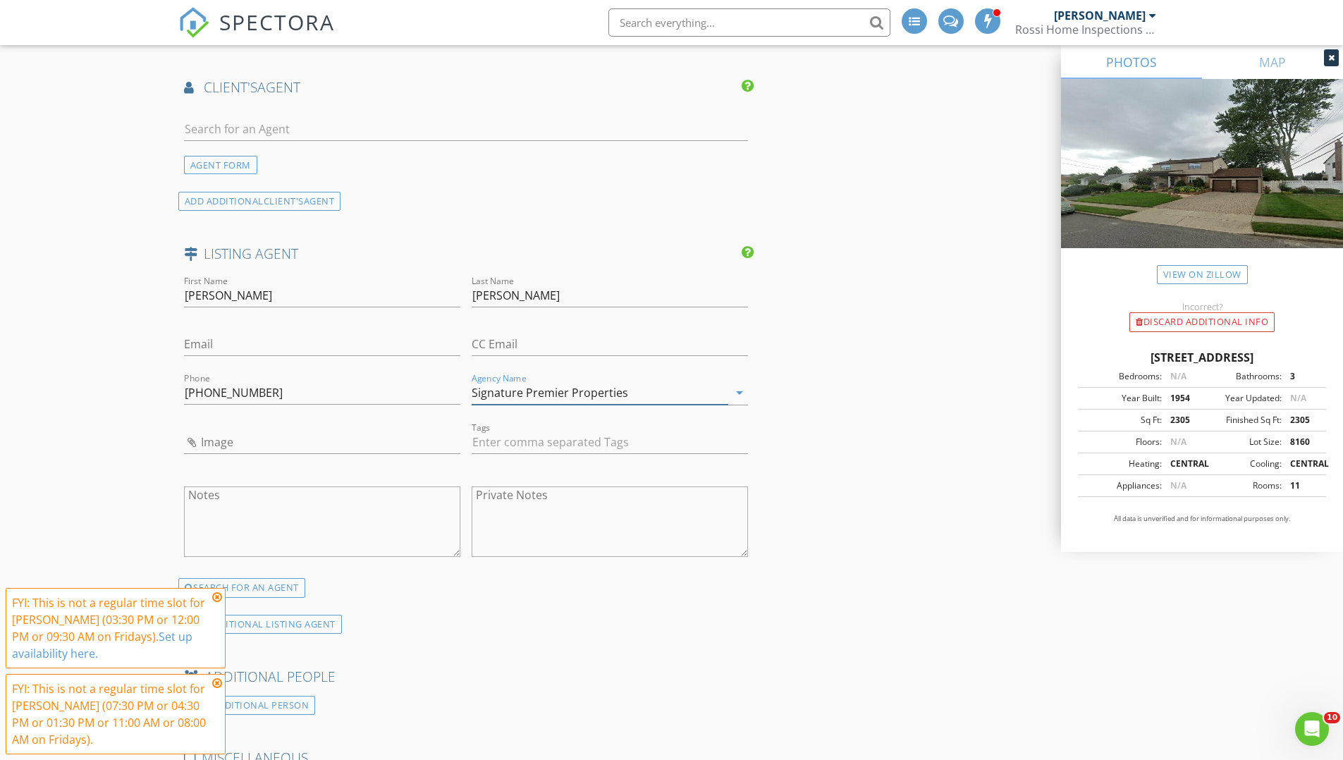
type input "Signature Premier Properties"
paste input "angtesta@optonline.net"
type input "angtesta@optonline.net"
click at [262, 441] on input "Image" at bounding box center [322, 442] width 276 height 23
type input "179fa5e77ca0fbeef886b5e84d80bf0a-h_l.jpg"
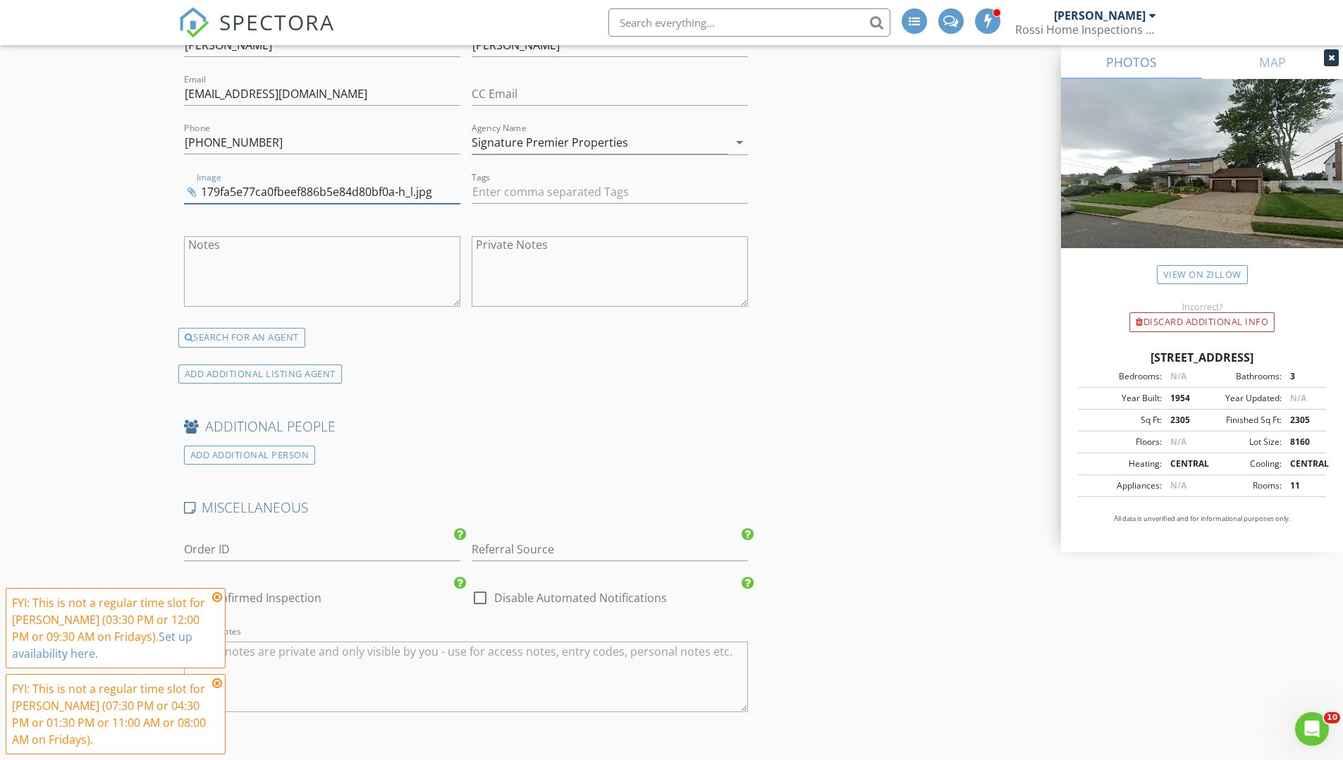
scroll to position [1954, 0]
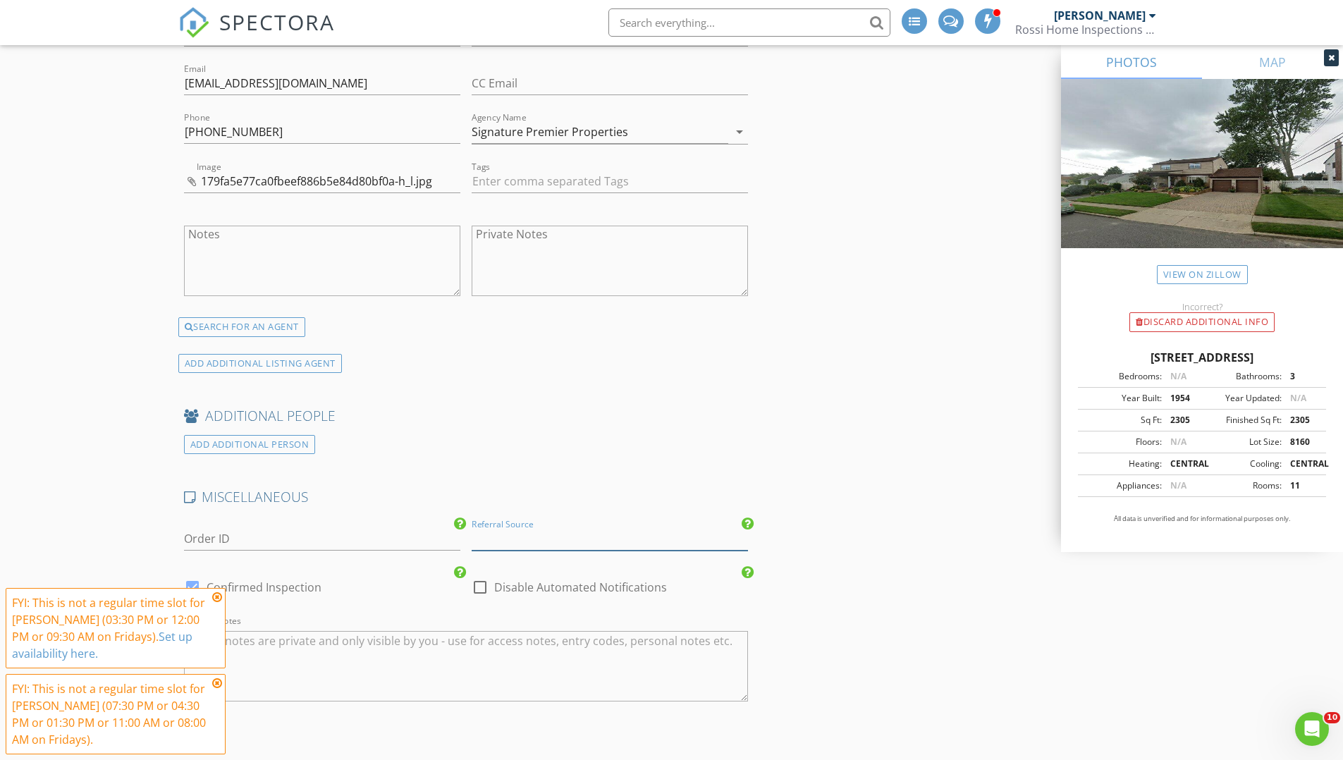
click at [588, 539] on input "Referral Source" at bounding box center [610, 538] width 276 height 23
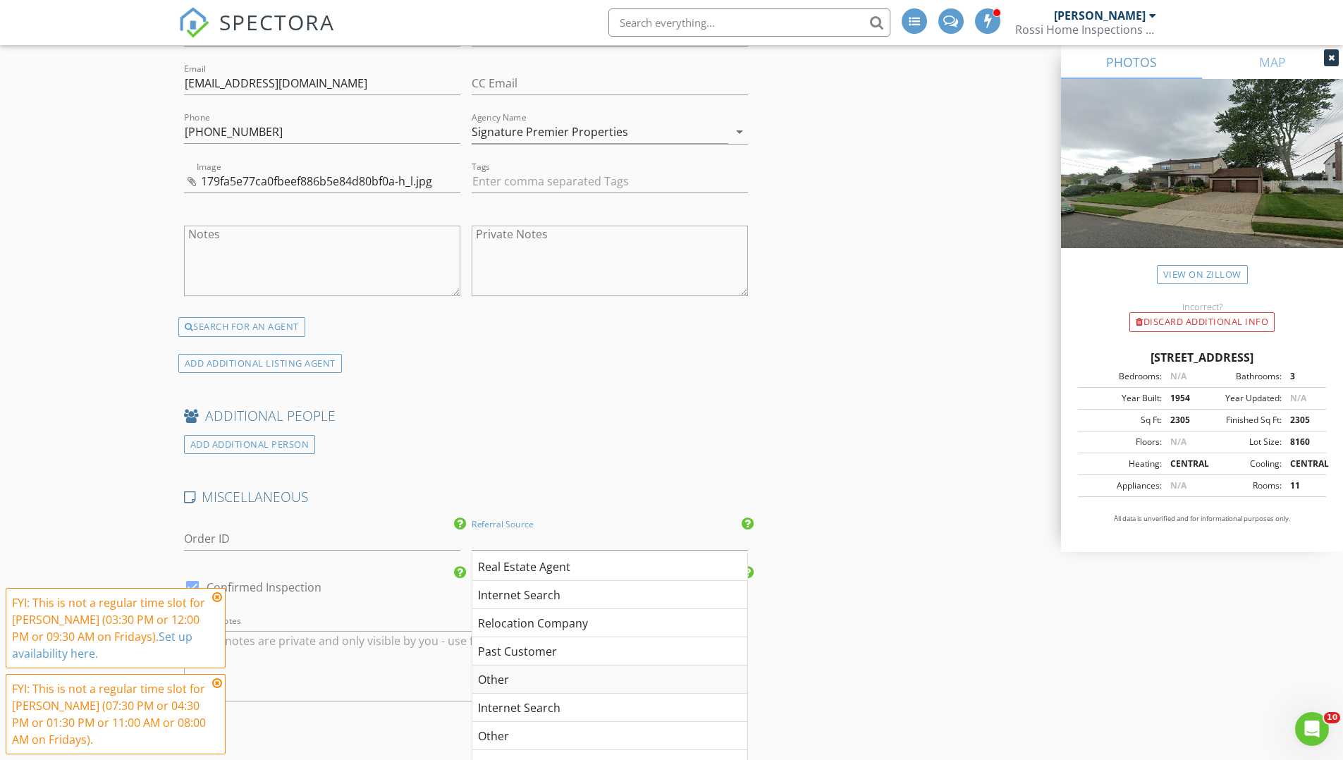
click at [539, 684] on div "Other" at bounding box center [609, 680] width 275 height 28
type input "Other"
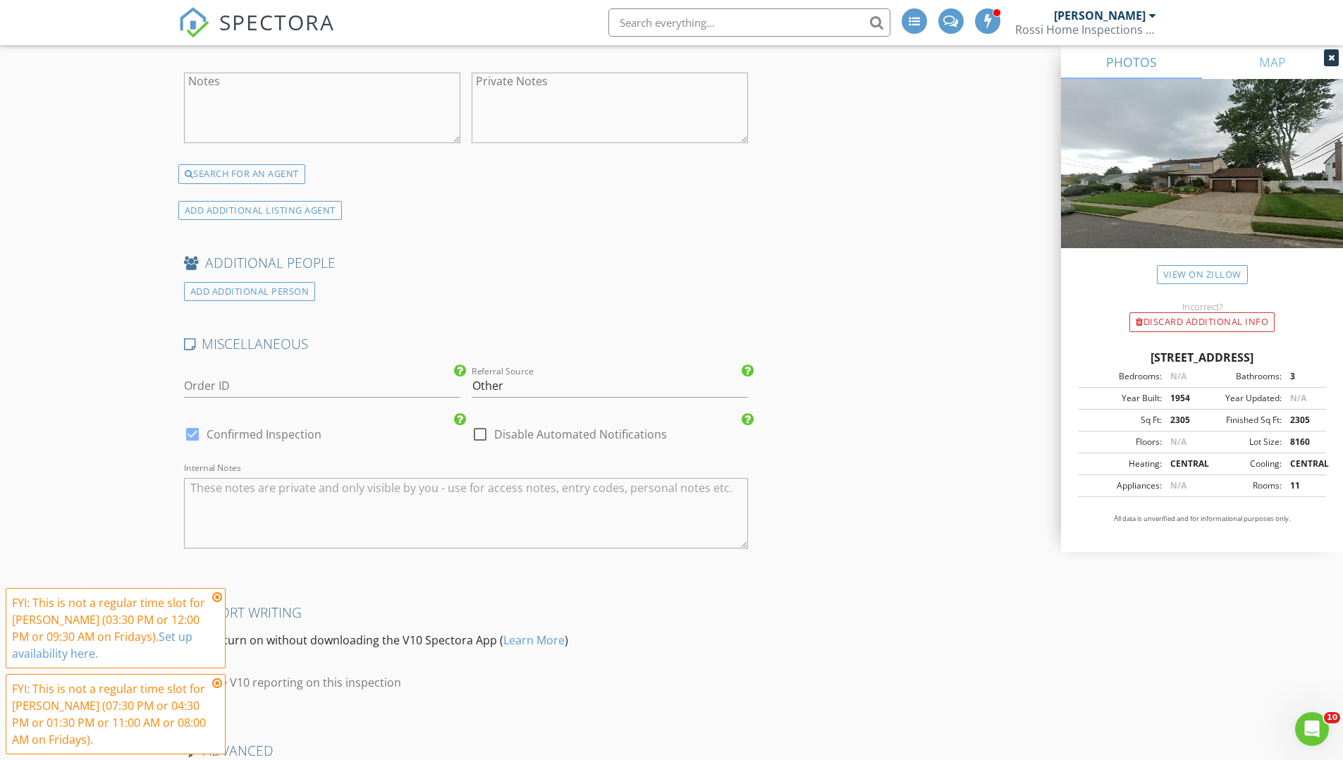
scroll to position [2248, 0]
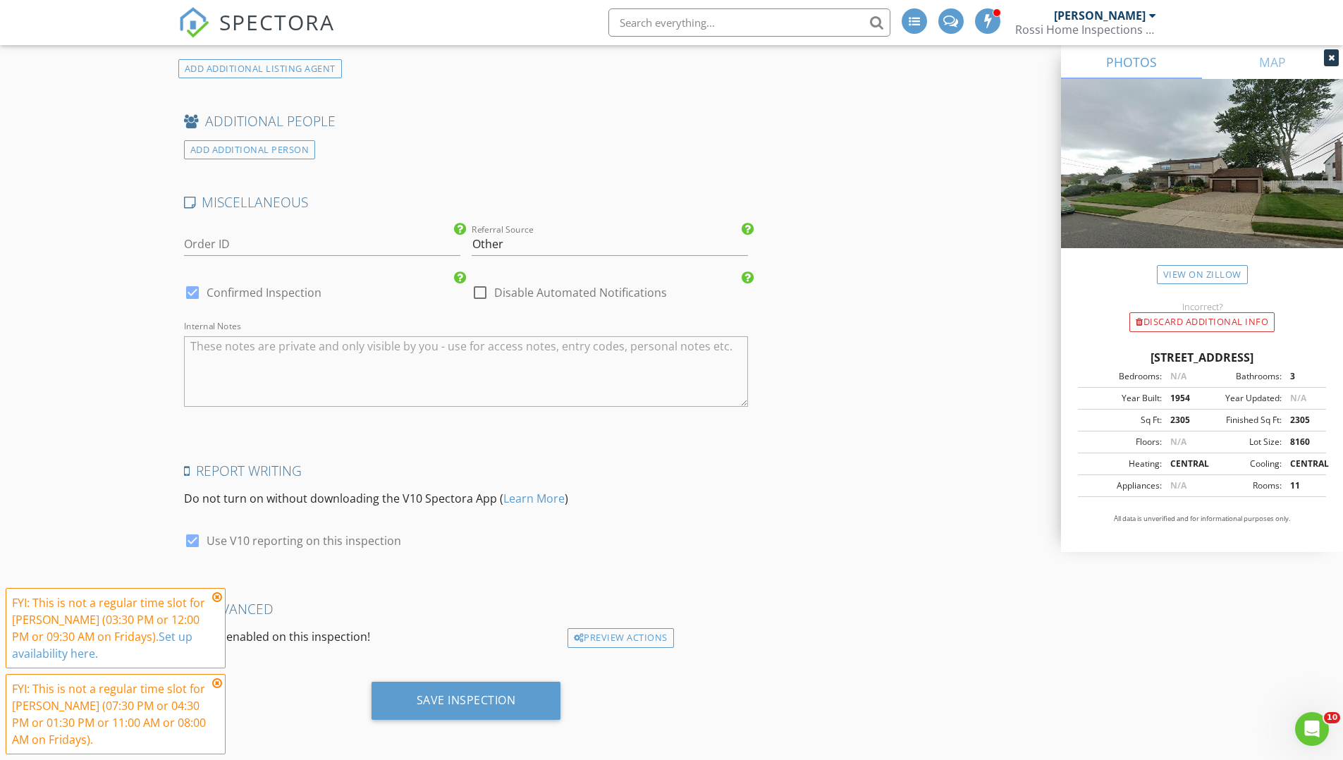
click at [398, 408] on div "Internal Notes" at bounding box center [466, 371] width 565 height 85
click at [421, 370] on textarea "Morgage lender John Danielo" at bounding box center [466, 371] width 565 height 71
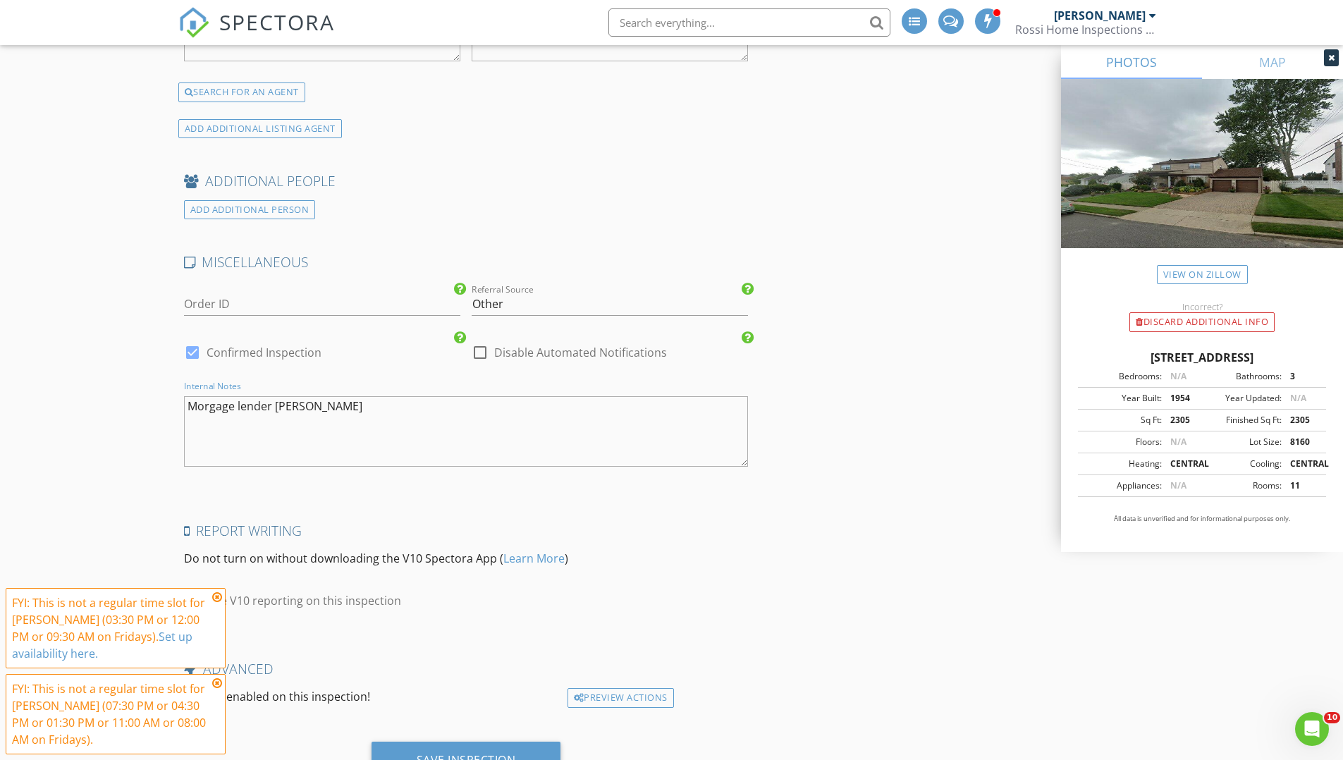
scroll to position [2253, 0]
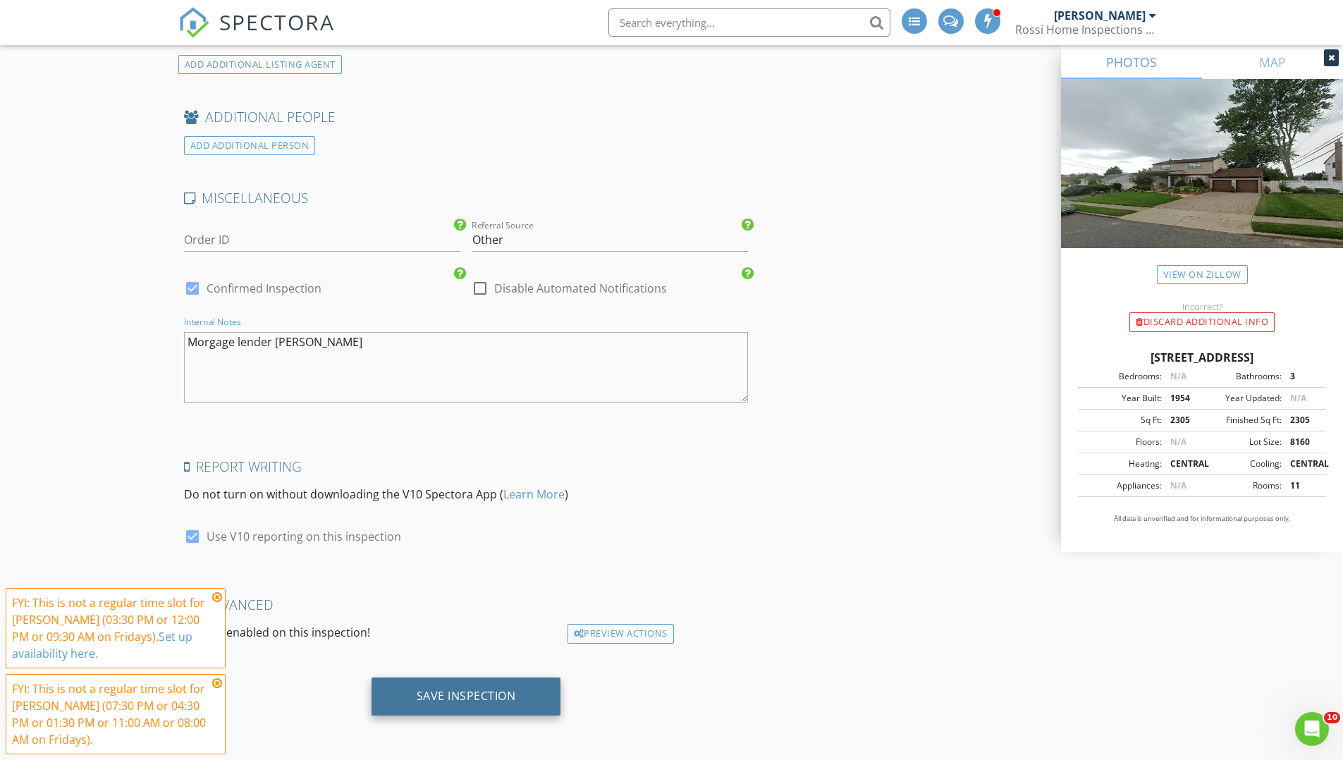
type textarea "Morgage lender John Danielo"
click at [519, 685] on div "Save Inspection" at bounding box center [467, 697] width 190 height 38
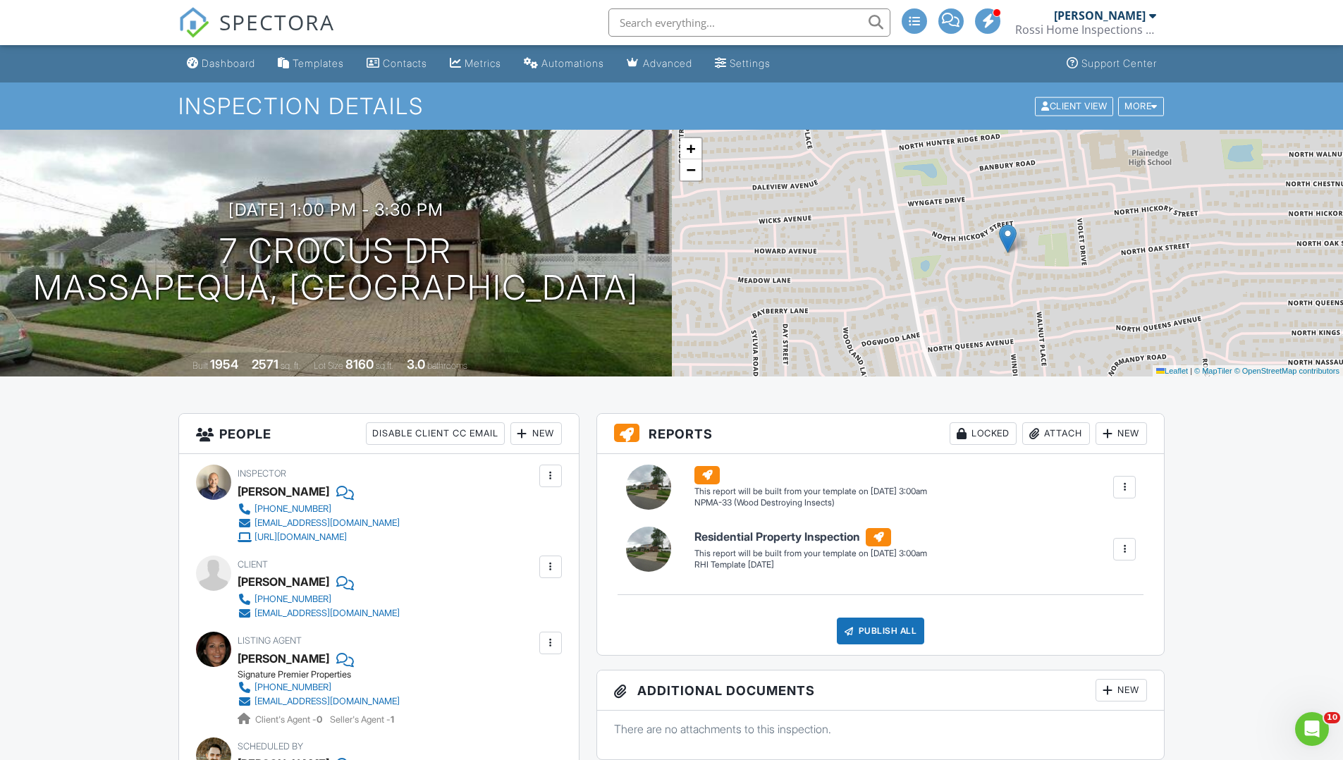
click at [553, 572] on div at bounding box center [551, 567] width 14 height 14
click at [264, 14] on span "SPECTORA" at bounding box center [277, 22] width 116 height 30
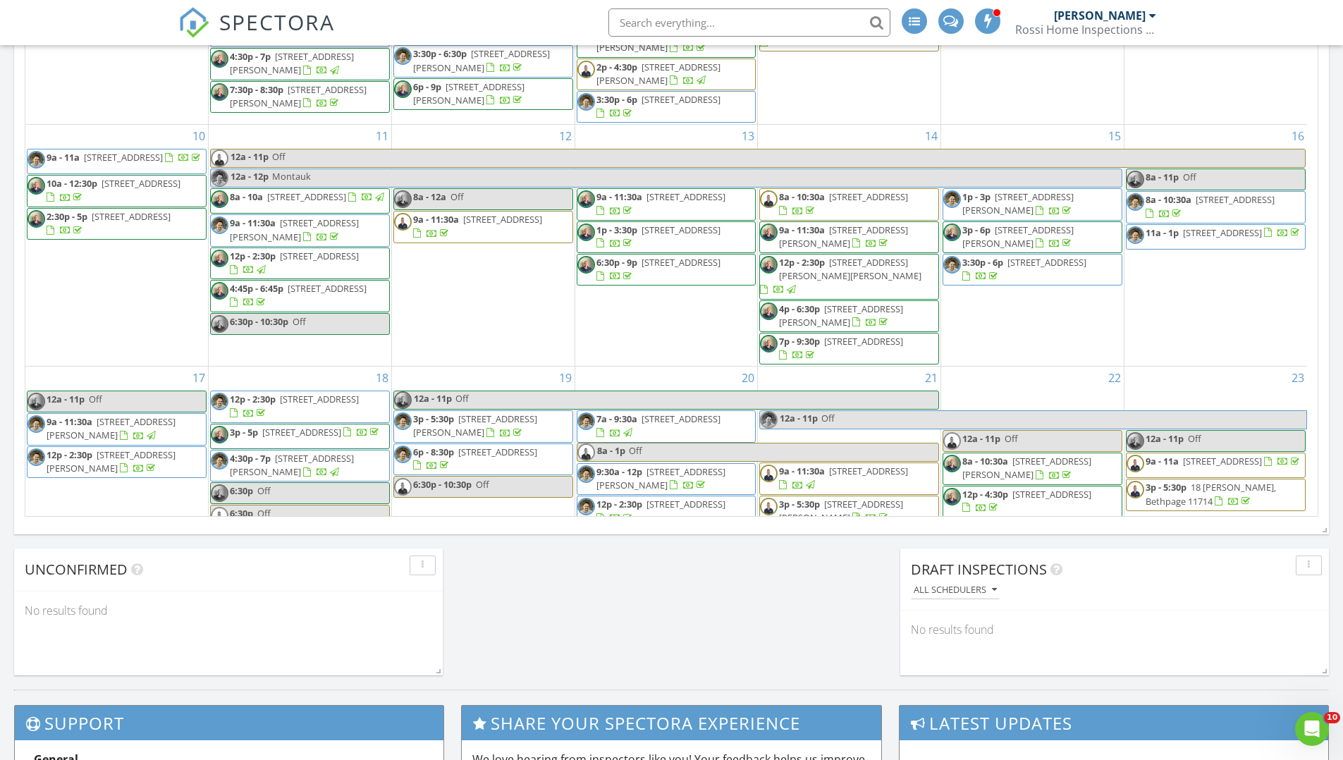
scroll to position [615, 0]
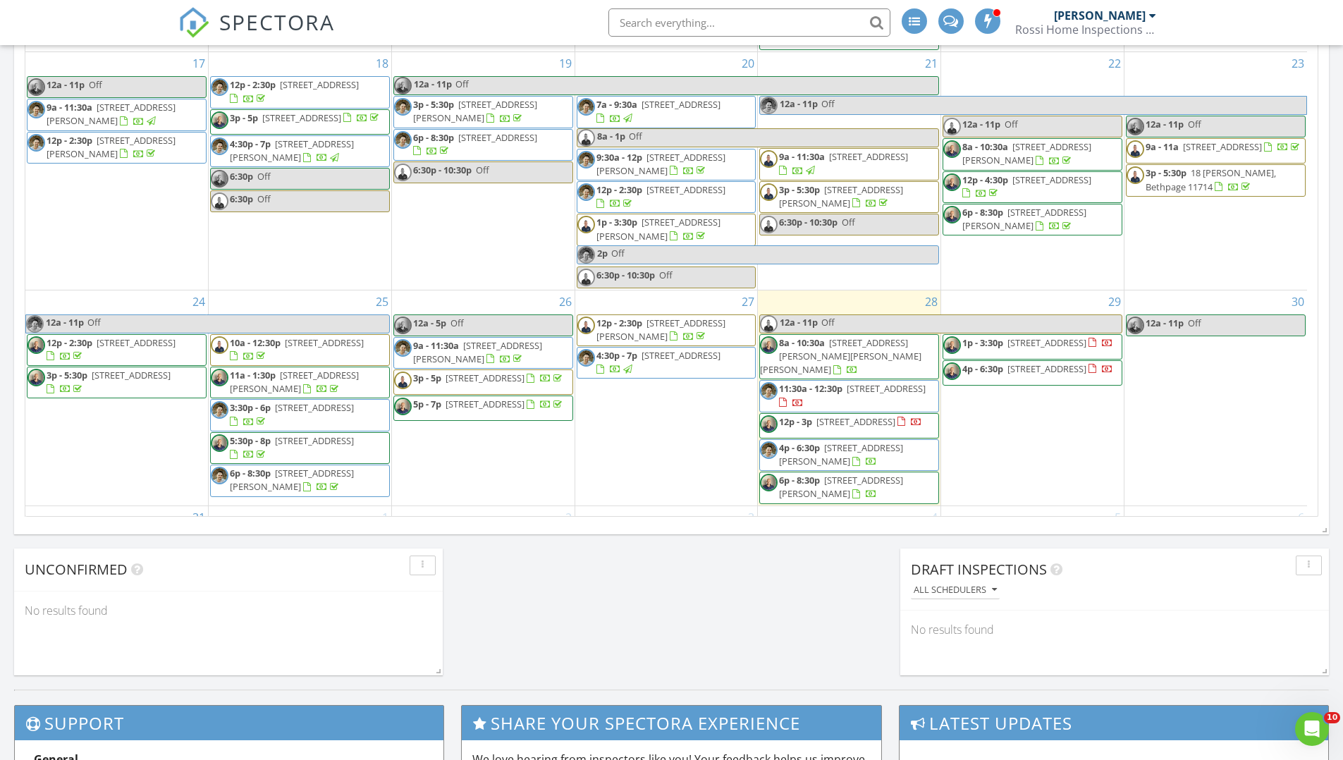
click at [708, 349] on span "4:30p - 7p 15 Cedar Ave Ext, Islip 11751" at bounding box center [666, 362] width 178 height 27
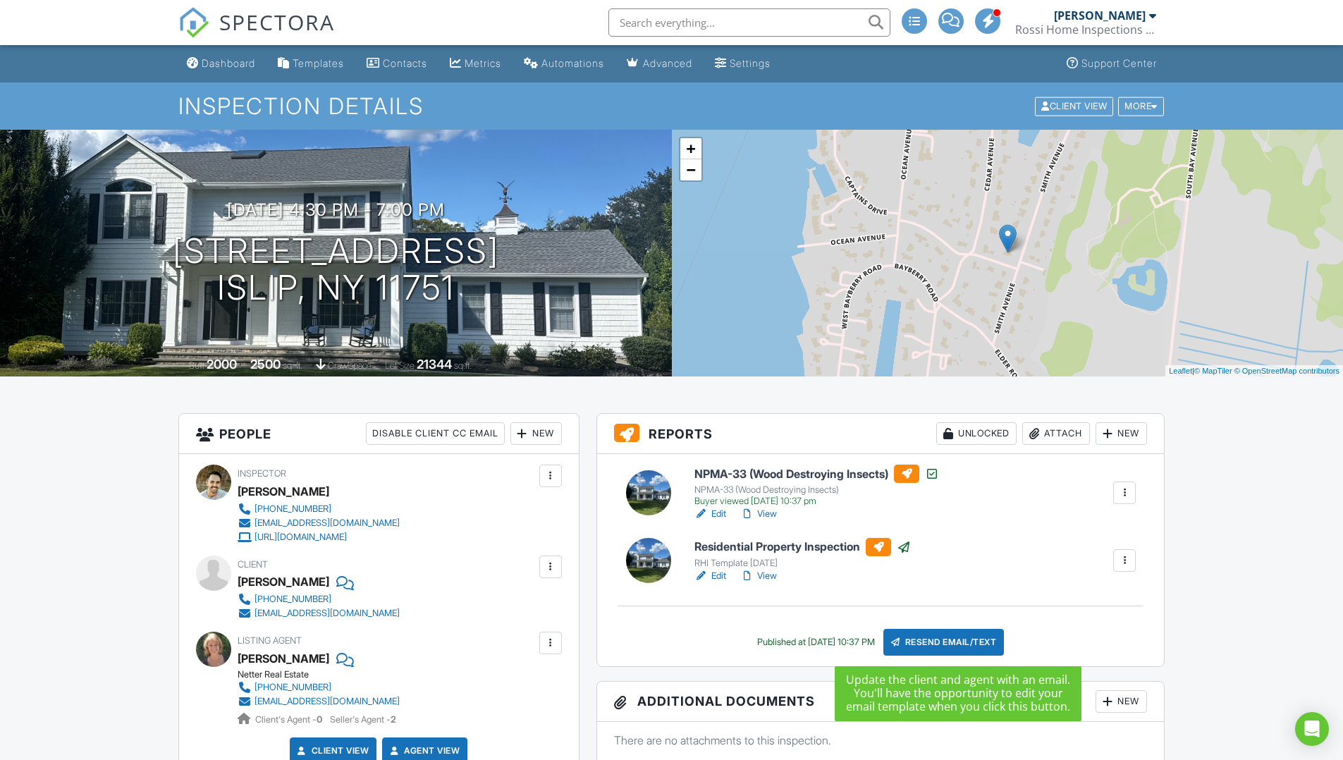
click at [957, 642] on div "Resend Email/Text" at bounding box center [943, 642] width 121 height 27
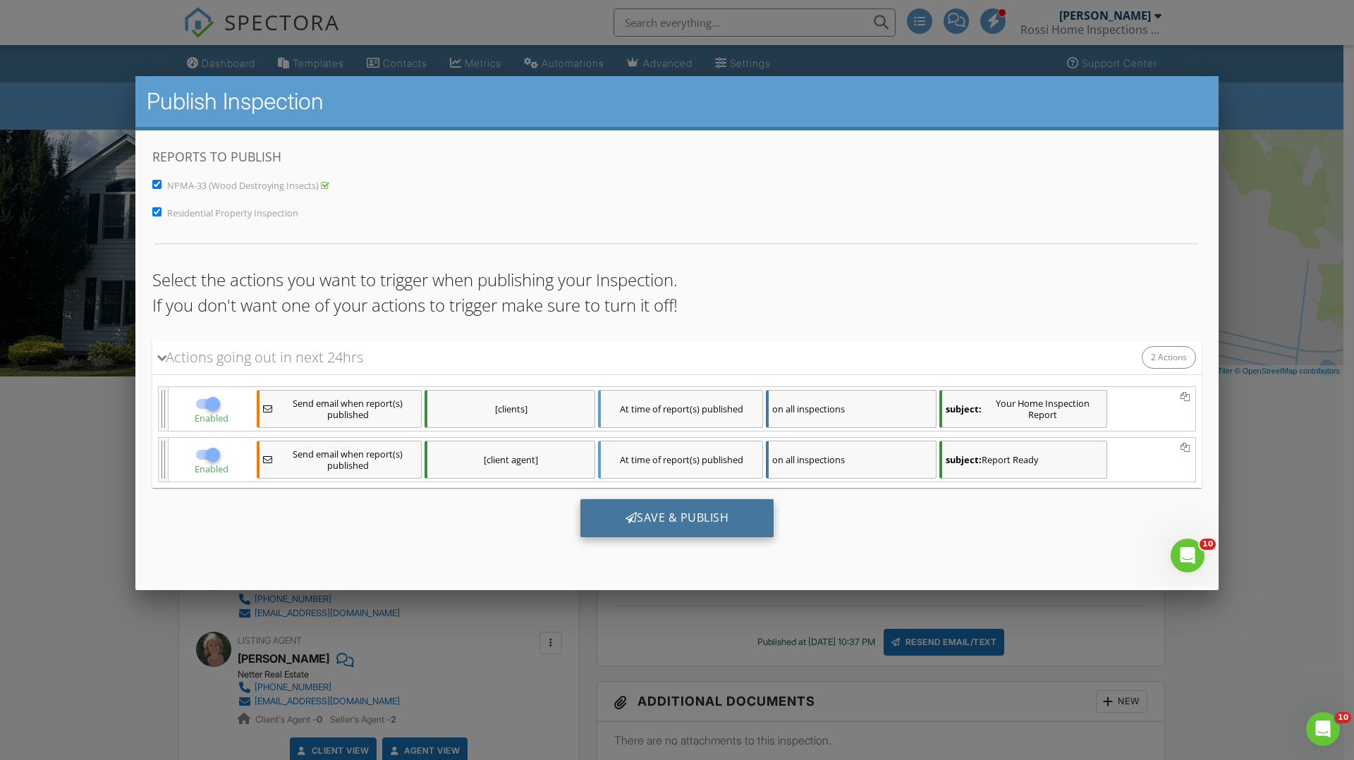
click at [748, 506] on div "Save & Publish" at bounding box center [677, 517] width 194 height 38
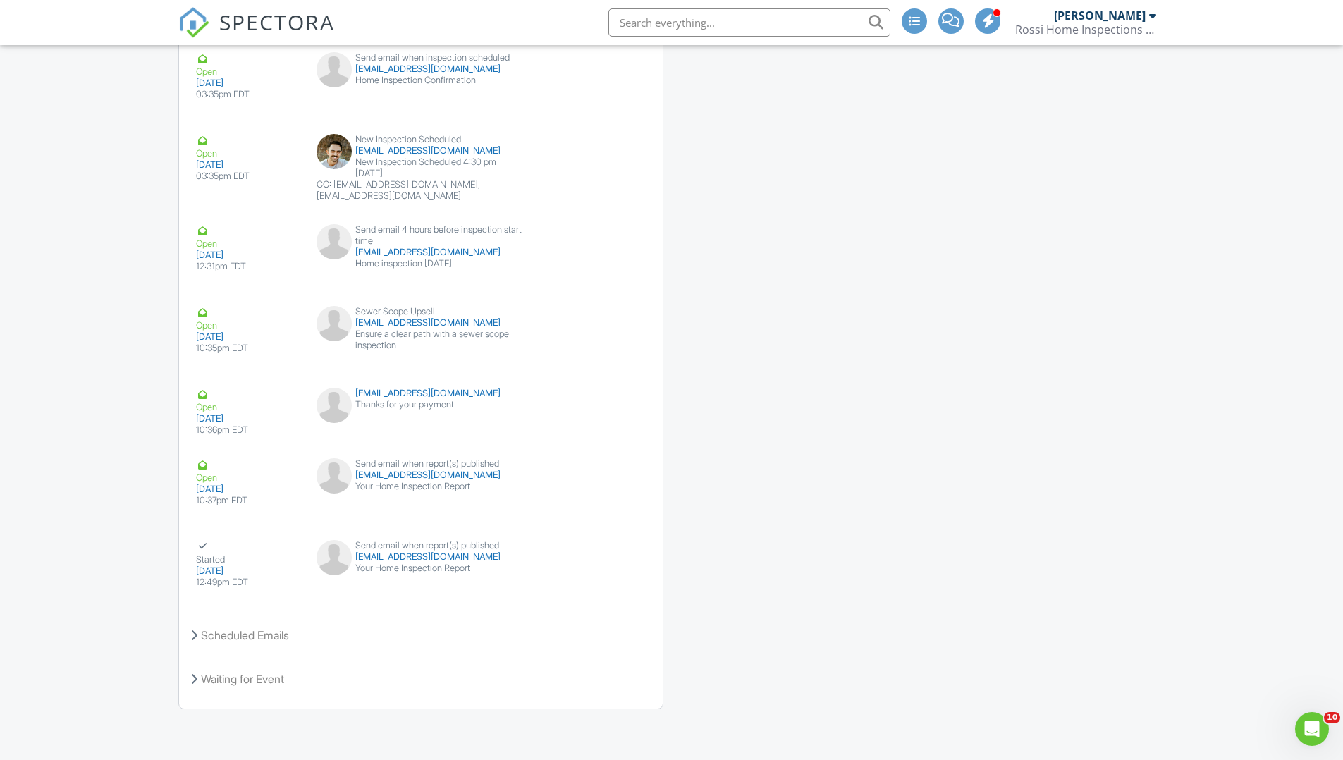
click at [250, 27] on span "SPECTORA" at bounding box center [277, 22] width 116 height 30
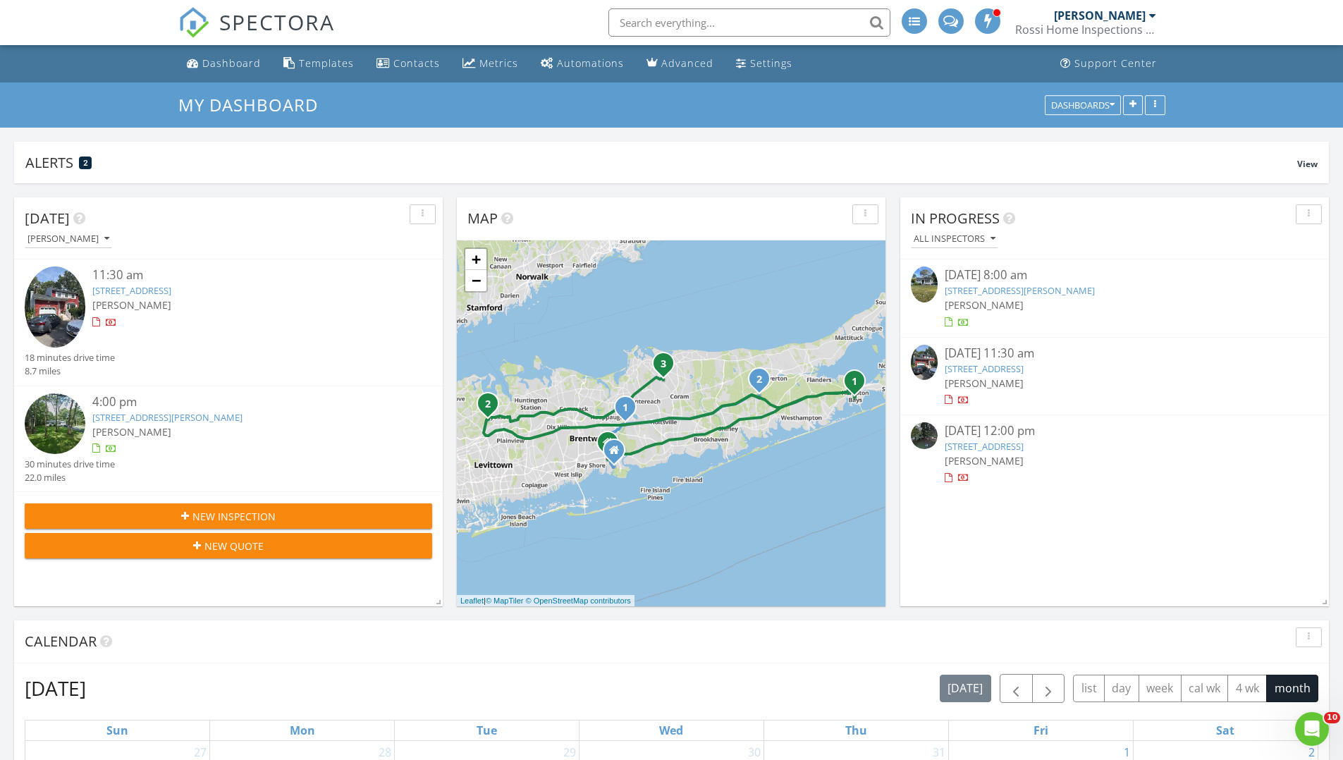
click at [729, 23] on input "text" at bounding box center [749, 22] width 282 height 28
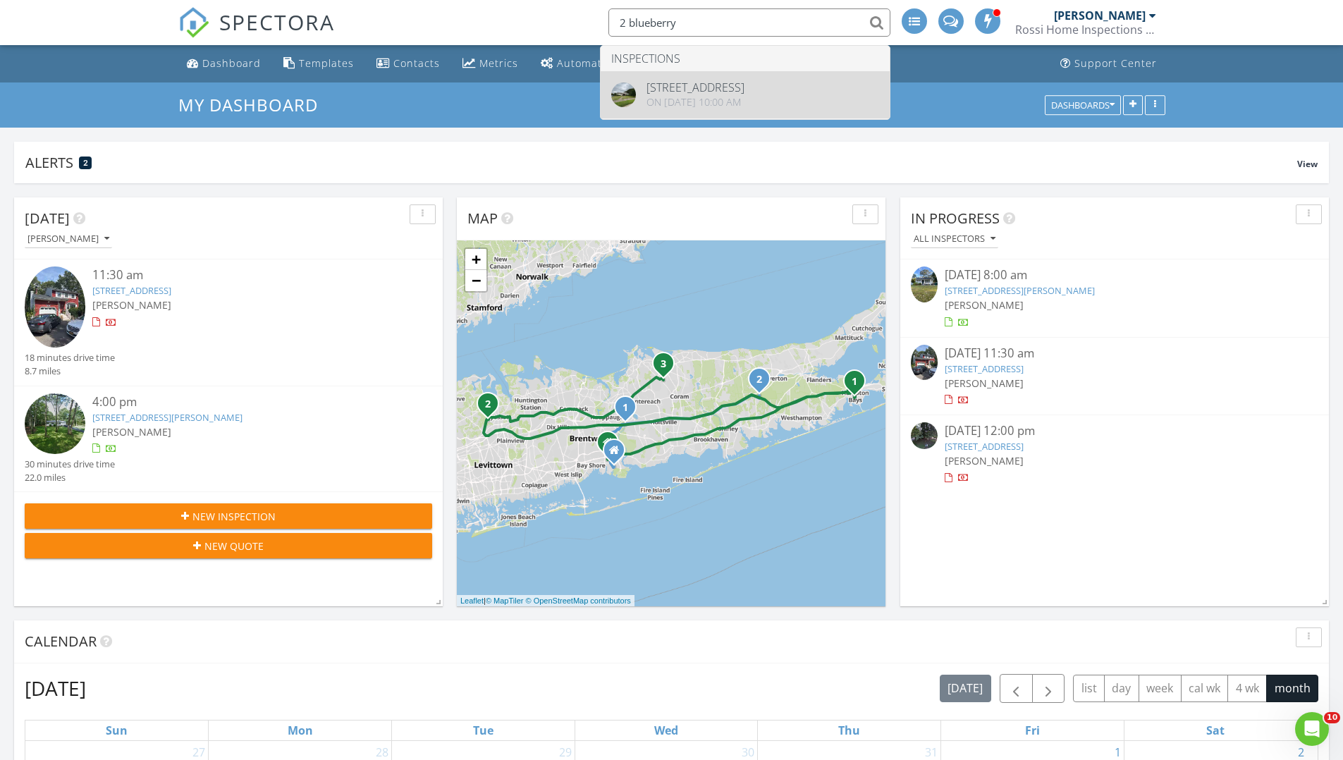
type input "2 blueberry"
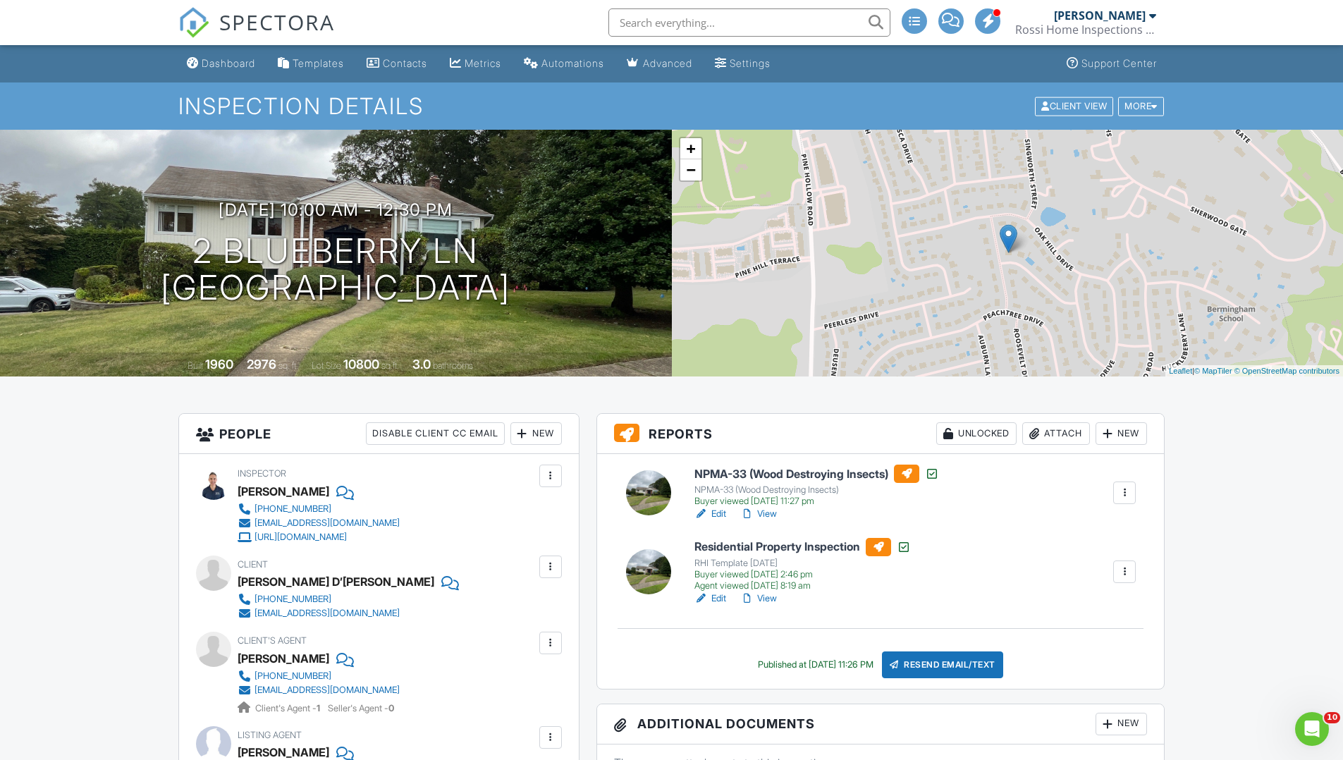
click at [771, 599] on link "View" at bounding box center [758, 599] width 37 height 14
